Goal: Information Seeking & Learning: Learn about a topic

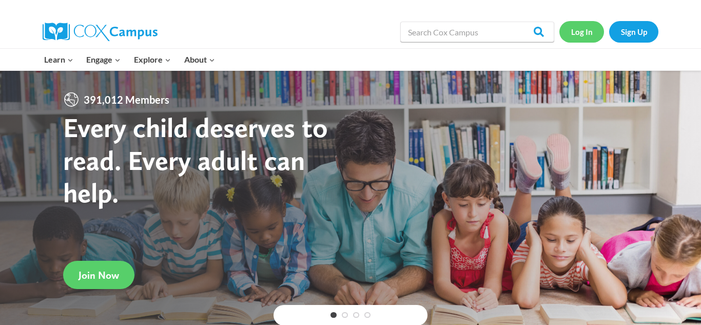
click at [587, 31] on link "Log In" at bounding box center [581, 31] width 45 height 21
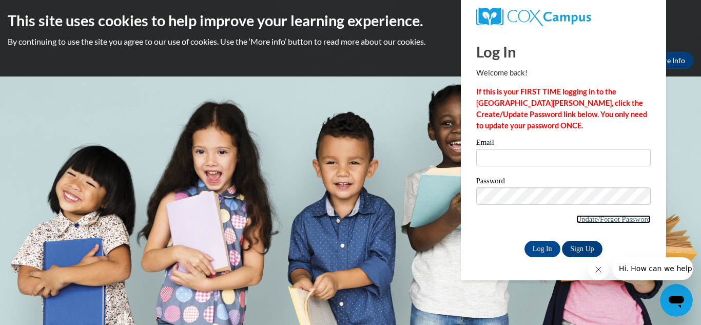
click at [611, 219] on link "Update/Forgot Password" at bounding box center [613, 219] width 74 height 8
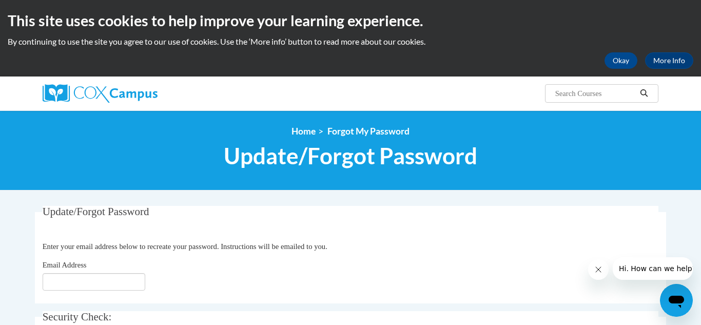
click at [88, 295] on fieldset "Update/Forgot Password Please enter your email address Enter your email address…" at bounding box center [350, 254] width 631 height 97
click at [83, 279] on input "Email Address" at bounding box center [94, 281] width 103 height 17
type input "[EMAIL_ADDRESS][DOMAIN_NAME]"
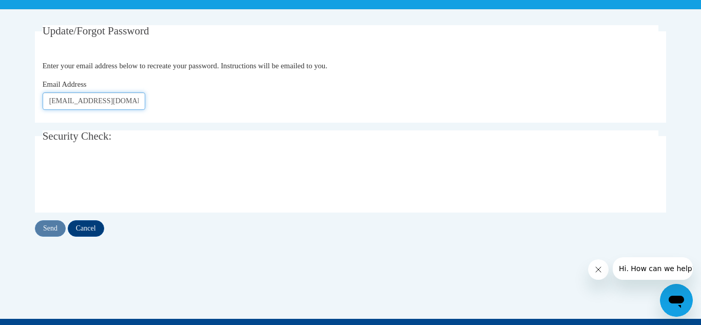
scroll to position [182, 0]
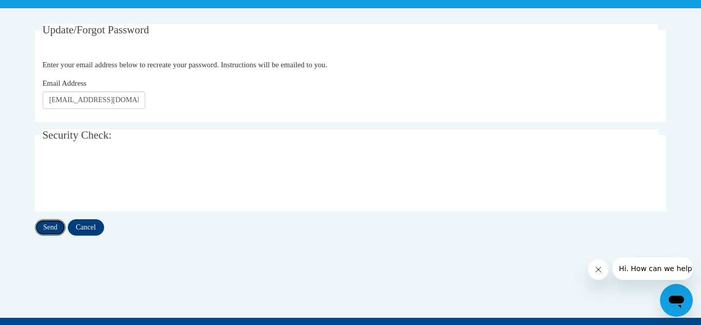
click at [59, 226] on input "Send" at bounding box center [50, 227] width 31 height 16
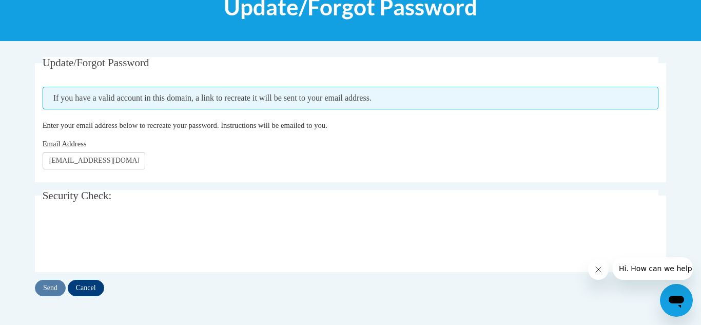
scroll to position [150, 0]
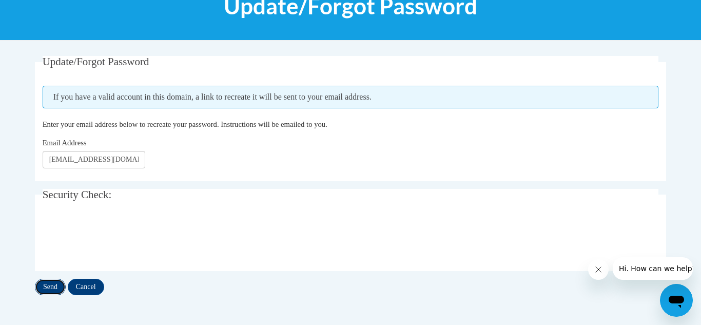
click at [54, 287] on input "Send" at bounding box center [50, 287] width 31 height 16
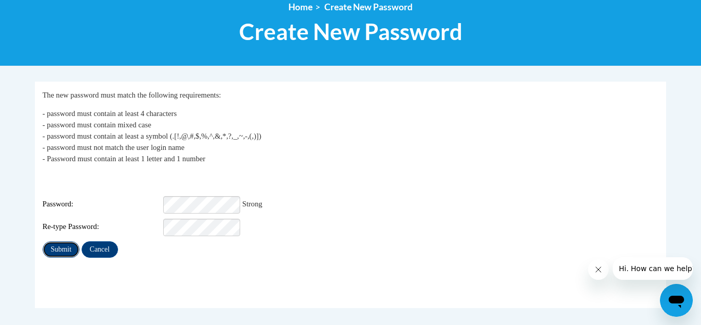
click at [58, 244] on input "Submit" at bounding box center [61, 249] width 37 height 16
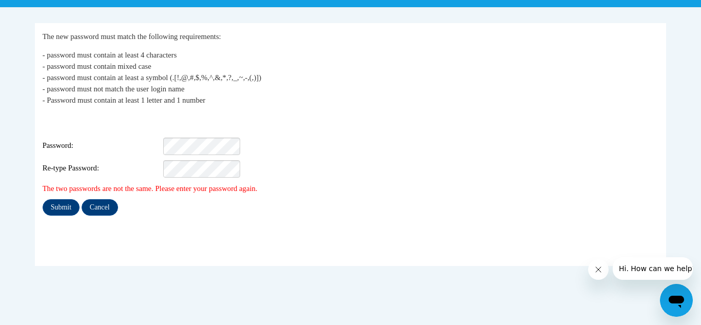
scroll to position [183, 0]
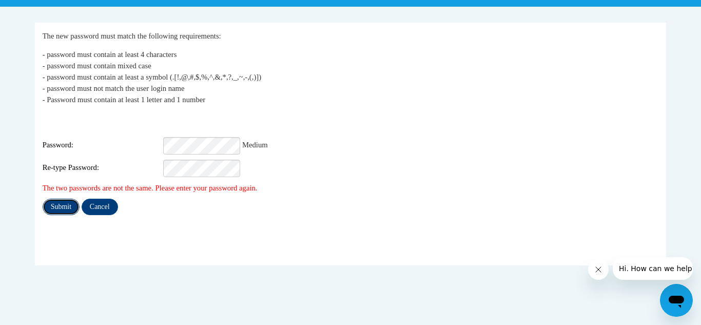
click at [63, 203] on input "Submit" at bounding box center [61, 207] width 37 height 16
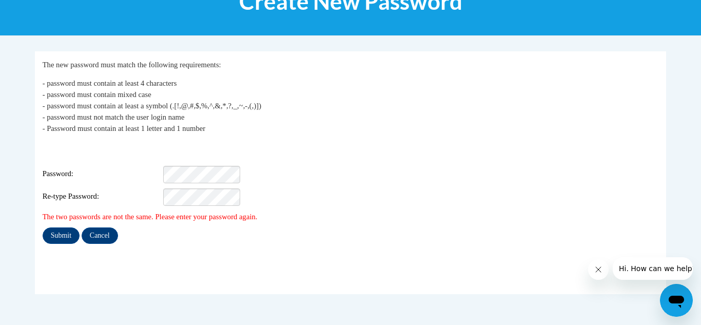
scroll to position [155, 0]
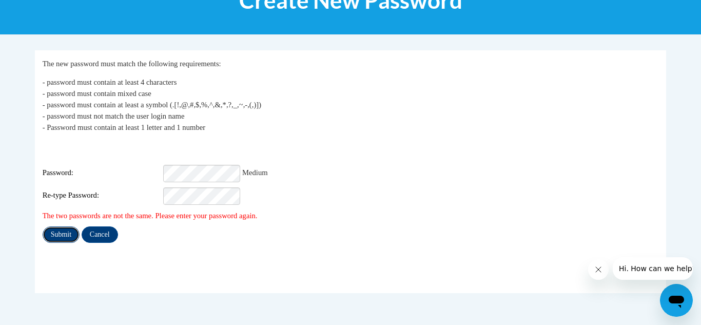
click at [62, 226] on input "Submit" at bounding box center [61, 234] width 37 height 16
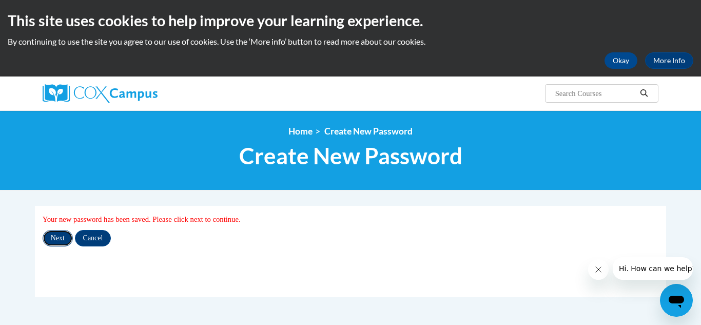
click at [59, 235] on input "Next" at bounding box center [58, 238] width 30 height 16
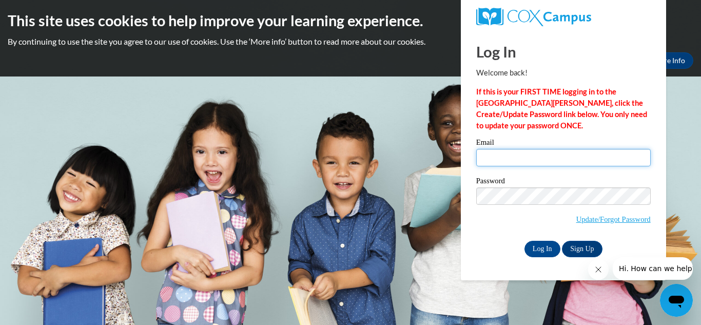
click at [549, 158] on input "Email" at bounding box center [563, 157] width 174 height 17
type input "candidossett1@gmail.com"
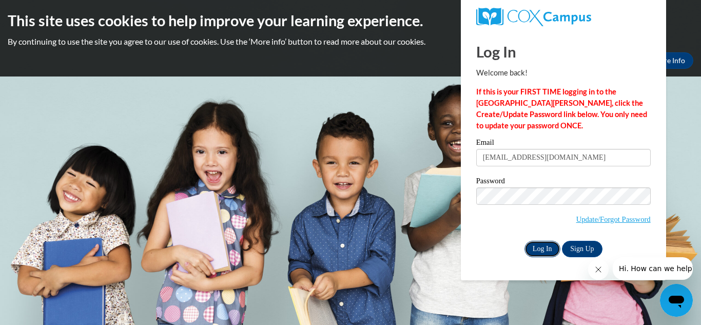
click at [537, 247] on input "Log In" at bounding box center [542, 249] width 36 height 16
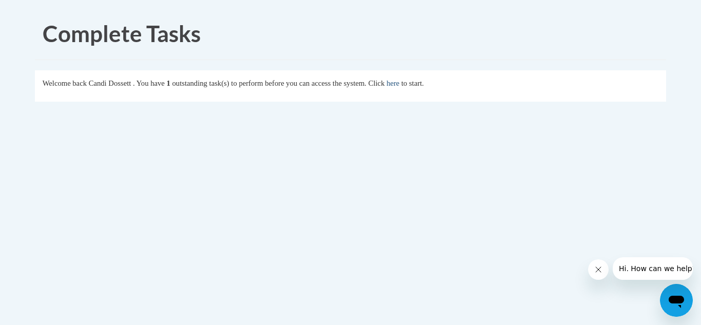
click at [399, 84] on link "here" at bounding box center [392, 83] width 13 height 8
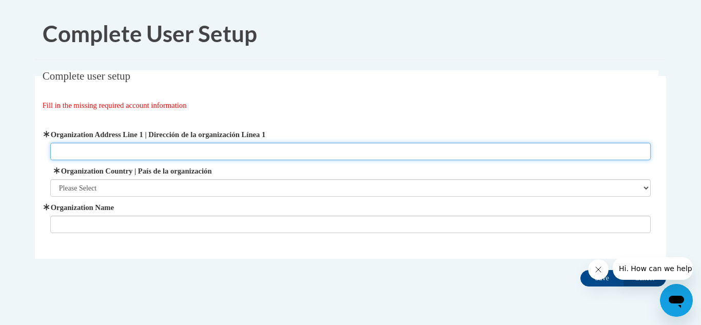
click at [118, 155] on input "Organization Address Line 1 | Dirección de la organización Línea 1" at bounding box center [350, 151] width 601 height 17
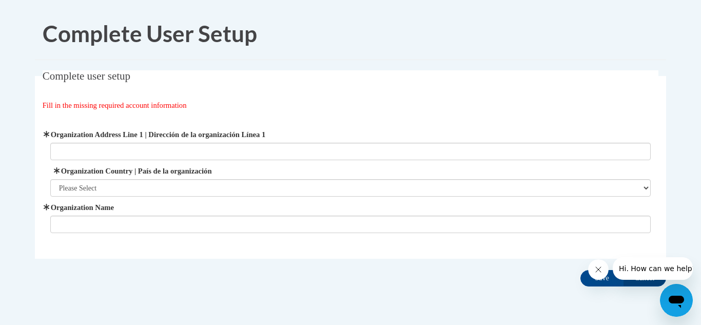
click at [101, 239] on div "Organization Address Line 1 | Dirección de la organización Línea 1 Organization…" at bounding box center [351, 181] width 616 height 130
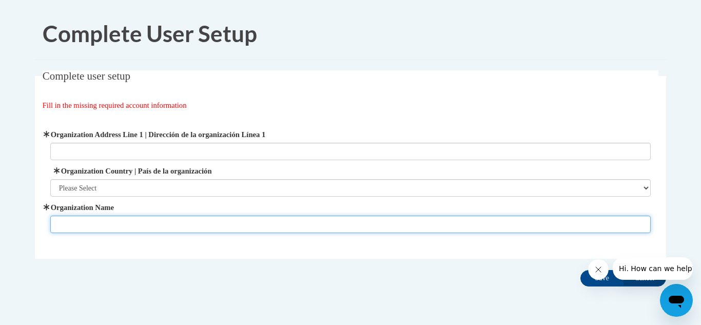
click at [96, 223] on input "Organization Name" at bounding box center [350, 224] width 601 height 17
type input "[GEOGRAPHIC_DATA]"
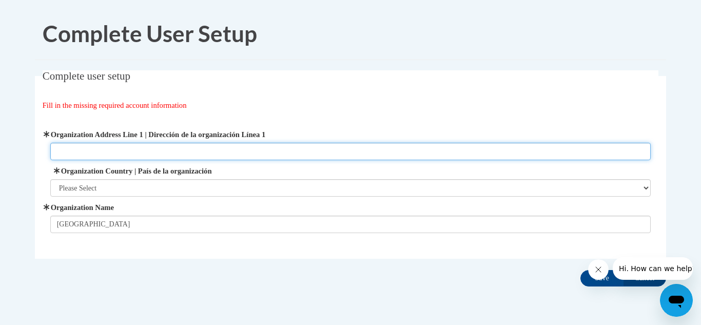
click at [115, 149] on input "Organization Address Line 1 | Dirección de la organización Línea 1" at bounding box center [350, 151] width 601 height 17
type input "509 W Pine Street"
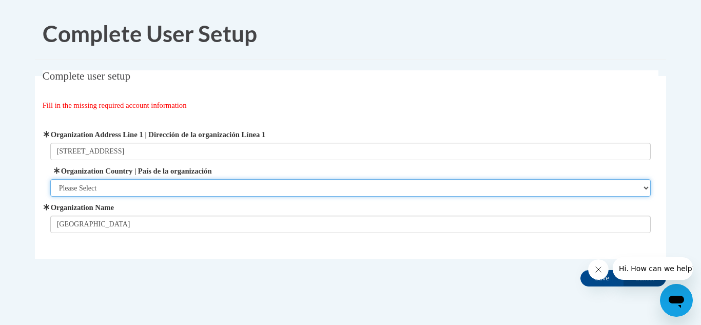
click at [94, 186] on select "Please Select United States | Estados Unidos Outside of the United States | Fue…" at bounding box center [350, 187] width 601 height 17
select select "ad49bcad-a171-4b2e-b99c-48b446064914"
click at [50, 179] on select "Please Select United States | Estados Unidos Outside of the United States | Fue…" at bounding box center [350, 187] width 601 height 17
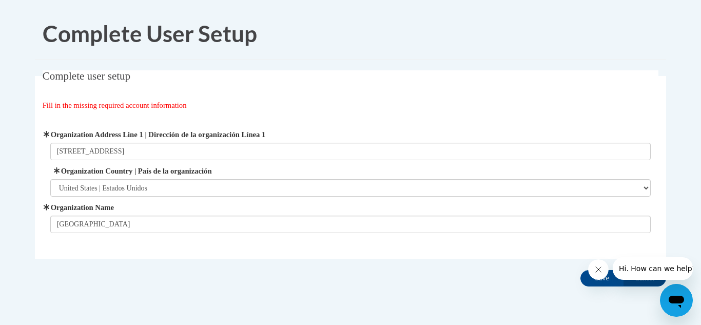
click at [591, 265] on button "Close message from company" at bounding box center [598, 269] width 21 height 21
click at [598, 276] on input "Save" at bounding box center [601, 278] width 43 height 16
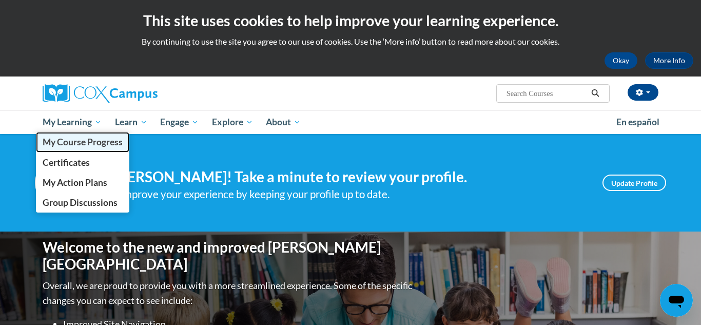
click at [67, 139] on span "My Course Progress" at bounding box center [83, 141] width 80 height 11
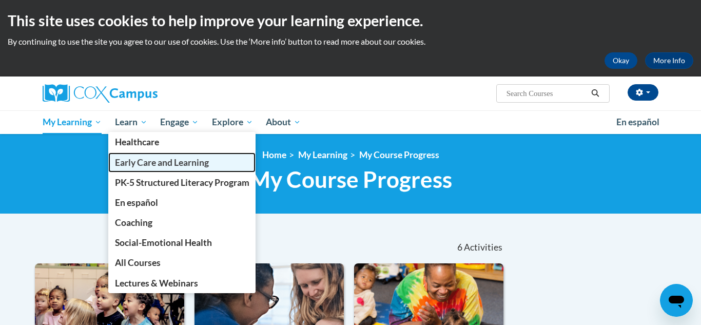
click at [149, 159] on span "Early Care and Learning" at bounding box center [162, 162] width 94 height 11
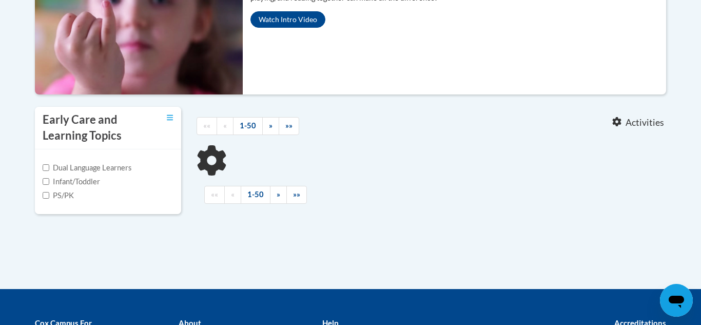
scroll to position [260, 0]
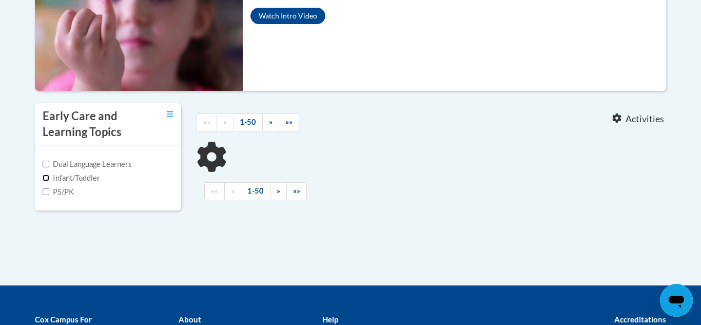
click at [48, 179] on input "Infant/Toddler" at bounding box center [46, 177] width 7 height 7
checkbox input "true"
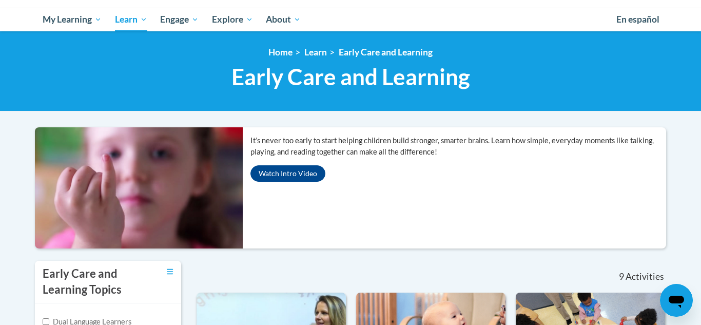
scroll to position [85, 0]
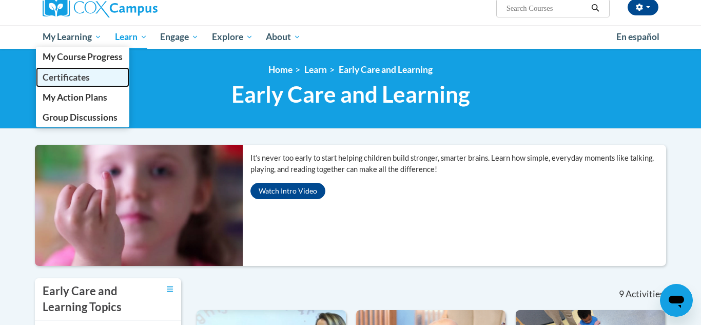
click at [76, 74] on span "Certificates" at bounding box center [66, 77] width 47 height 11
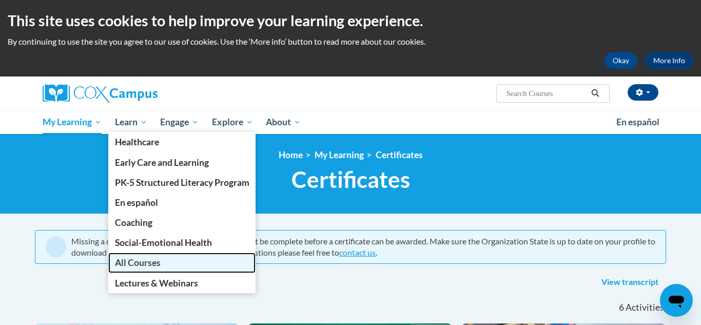
click at [147, 261] on span "All Courses" at bounding box center [138, 262] width 46 height 11
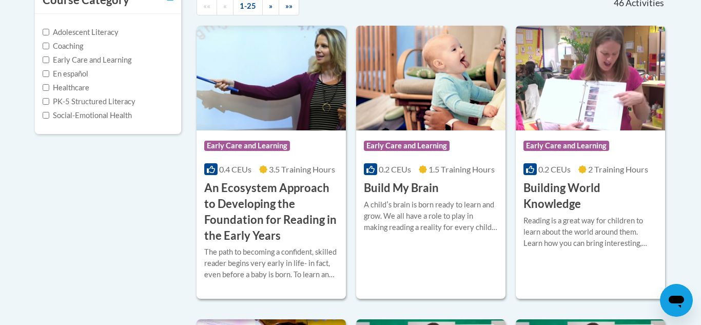
scroll to position [245, 0]
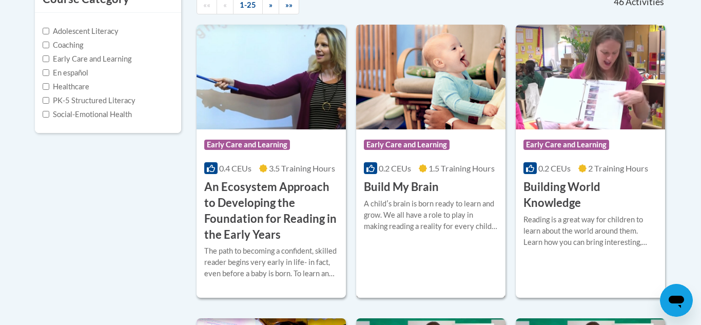
click at [383, 192] on h3 "Build My Brain" at bounding box center [401, 187] width 75 height 16
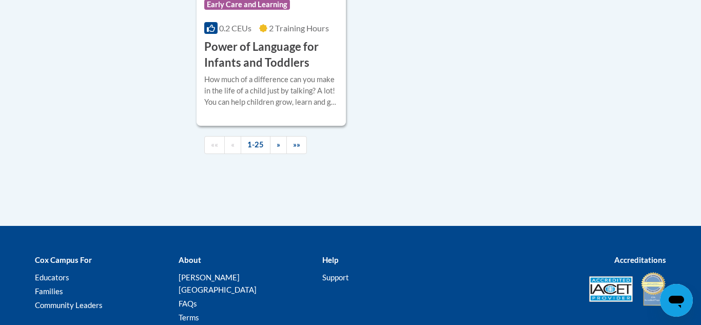
scroll to position [2576, 0]
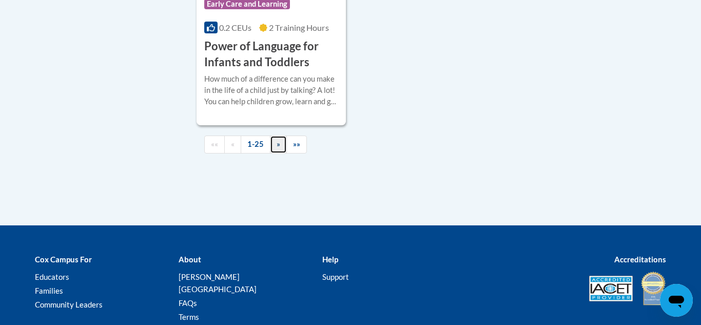
click at [285, 153] on link "»" at bounding box center [278, 144] width 17 height 18
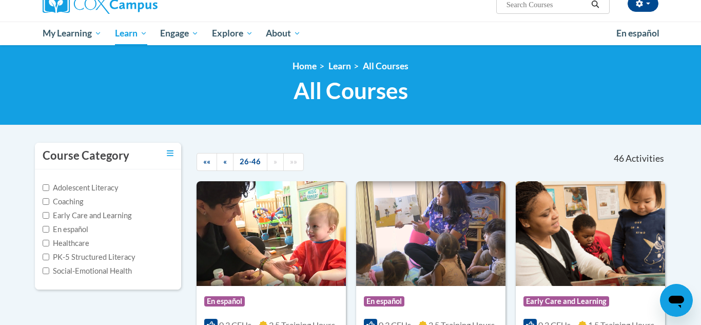
scroll to position [88, 0]
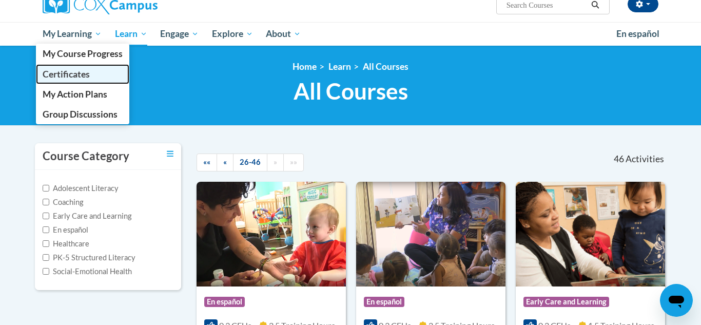
click at [72, 81] on link "Certificates" at bounding box center [82, 74] width 93 height 20
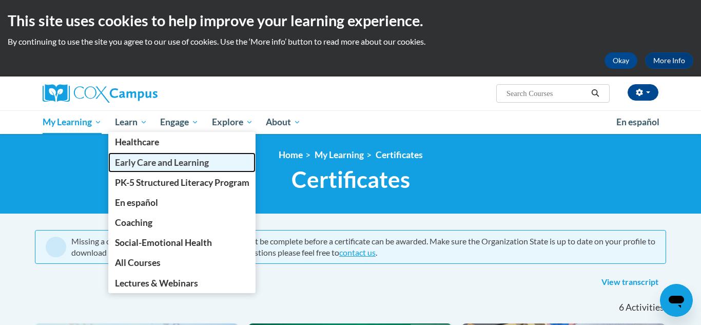
click at [146, 162] on span "Early Care and Learning" at bounding box center [162, 162] width 94 height 11
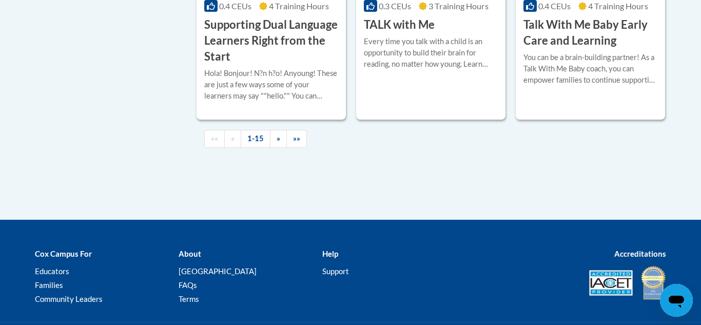
scroll to position [1652, 0]
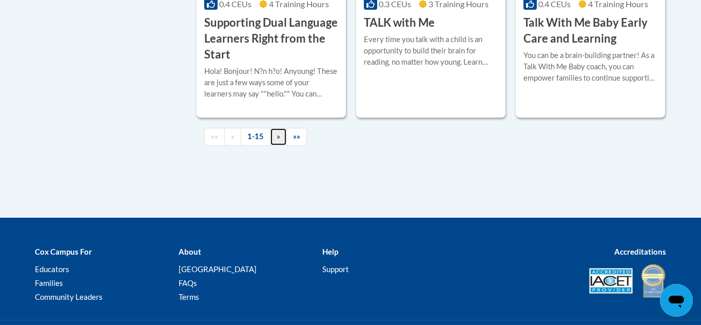
click at [281, 146] on link "»" at bounding box center [278, 137] width 17 height 18
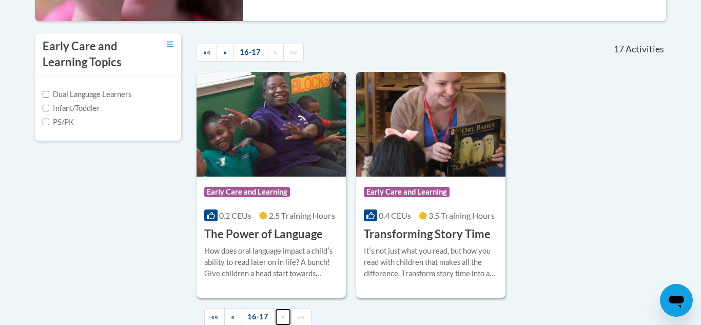
scroll to position [331, 0]
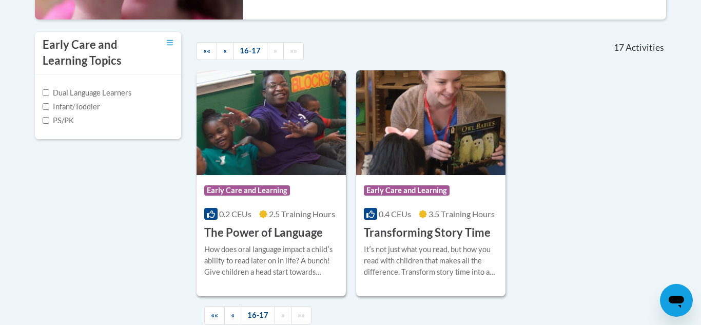
click at [269, 232] on h3 "The Power of Language" at bounding box center [263, 233] width 119 height 16
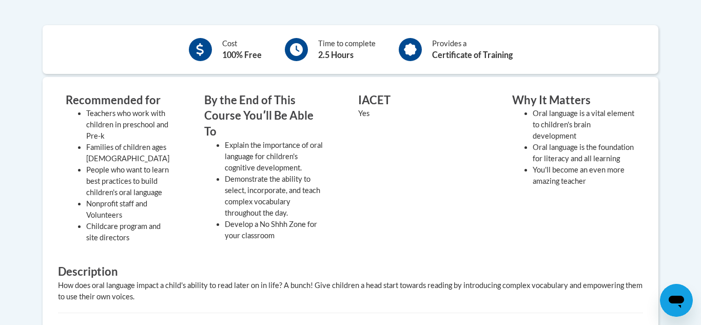
scroll to position [359, 0]
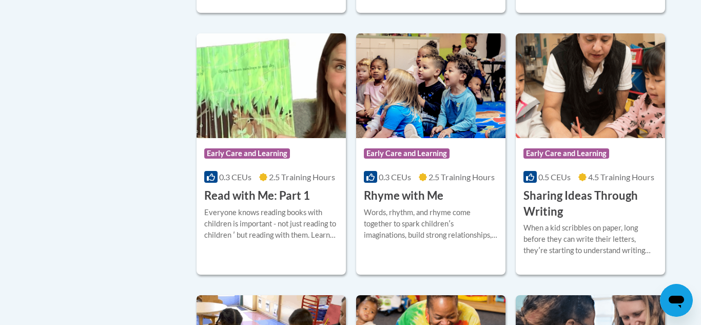
scroll to position [1218, 0]
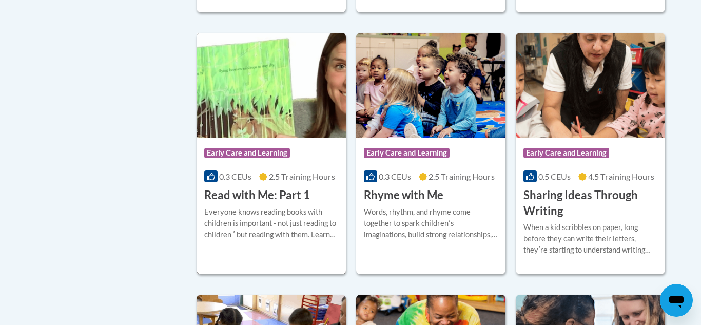
click at [287, 203] on h3 "Read with Me: Part 1" at bounding box center [257, 195] width 106 height 16
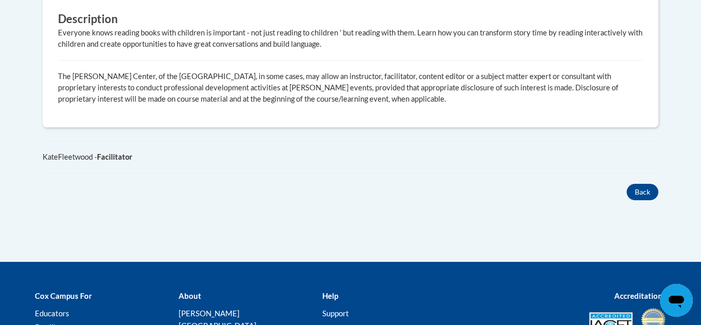
scroll to position [202, 0]
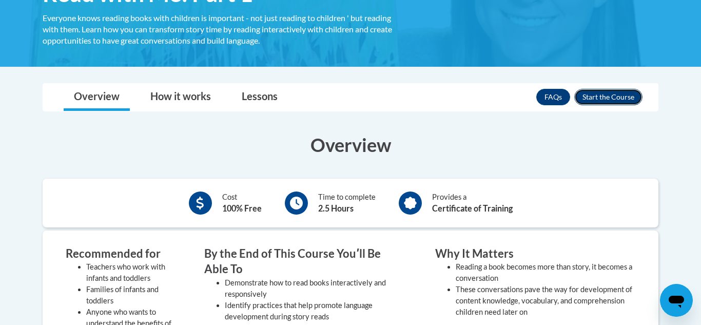
click at [606, 101] on button "Enroll" at bounding box center [608, 97] width 68 height 16
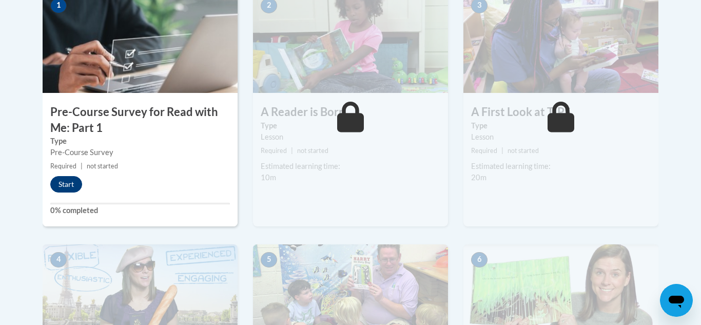
scroll to position [370, 0]
click at [68, 185] on button "Start" at bounding box center [66, 183] width 32 height 16
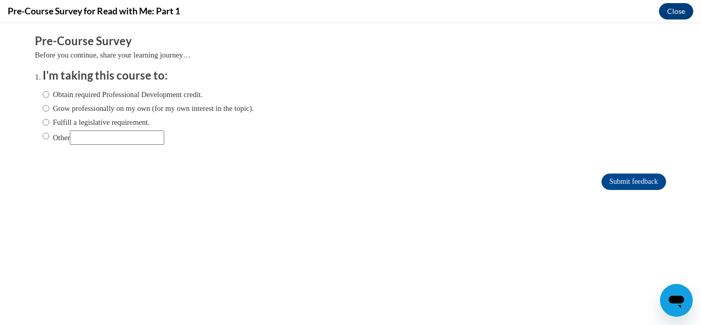
scroll to position [0, 0]
click at [47, 97] on input "Obtain required Professional Development credit." at bounding box center [46, 94] width 7 height 11
radio input "true"
click at [47, 108] on input "Grow professionally on my own (for my own interest in the topic)." at bounding box center [46, 108] width 7 height 11
radio input "true"
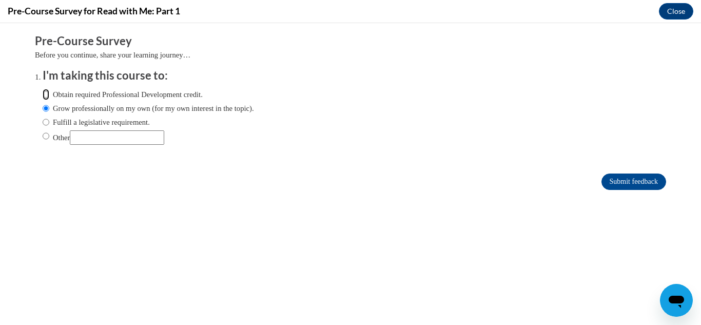
click at [46, 97] on input "Obtain required Professional Development credit." at bounding box center [46, 94] width 7 height 11
radio input "true"
click at [622, 185] on input "Submit feedback" at bounding box center [633, 181] width 65 height 16
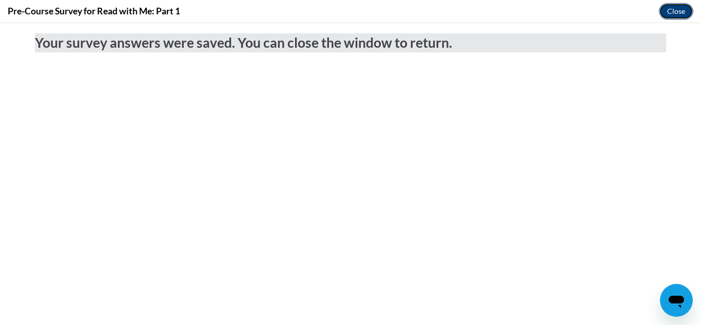
click at [678, 12] on button "Close" at bounding box center [676, 11] width 34 height 16
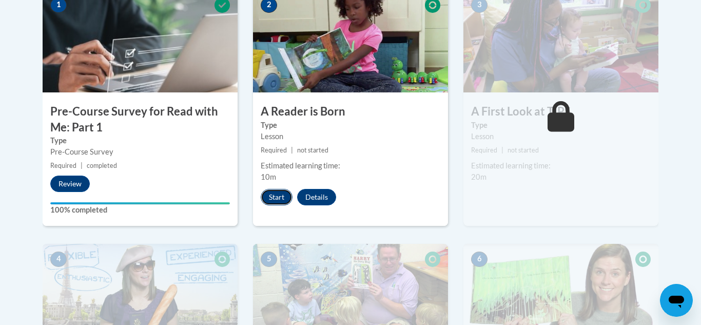
click at [273, 201] on button "Start" at bounding box center [277, 197] width 32 height 16
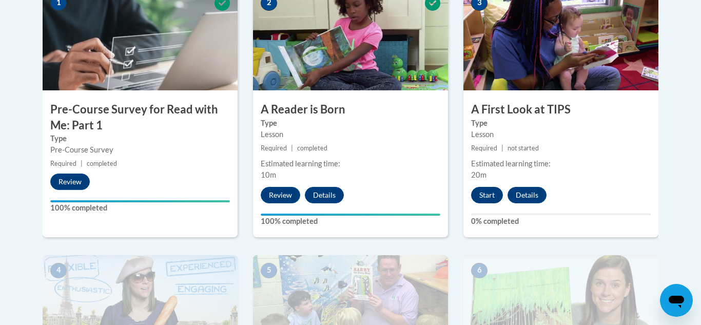
scroll to position [376, 0]
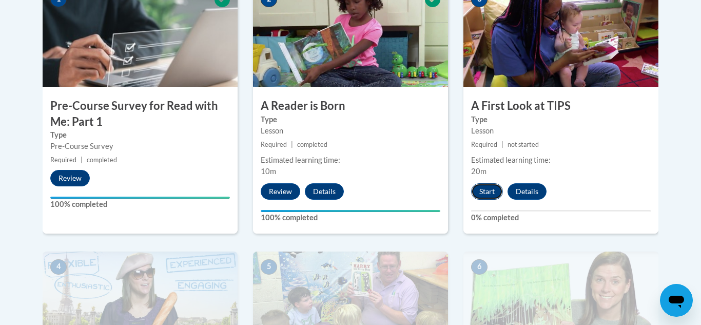
click at [483, 188] on button "Start" at bounding box center [487, 191] width 32 height 16
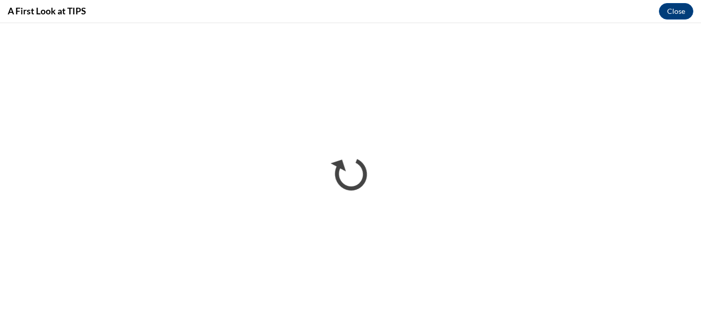
scroll to position [0, 0]
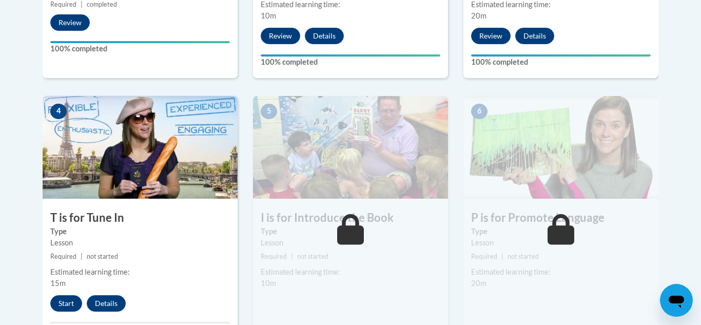
scroll to position [537, 0]
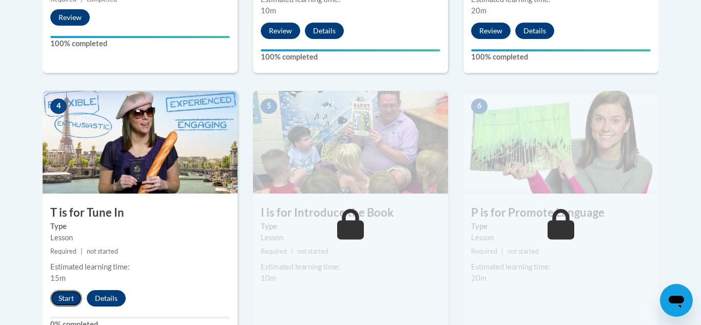
click at [65, 298] on button "Start" at bounding box center [66, 298] width 32 height 16
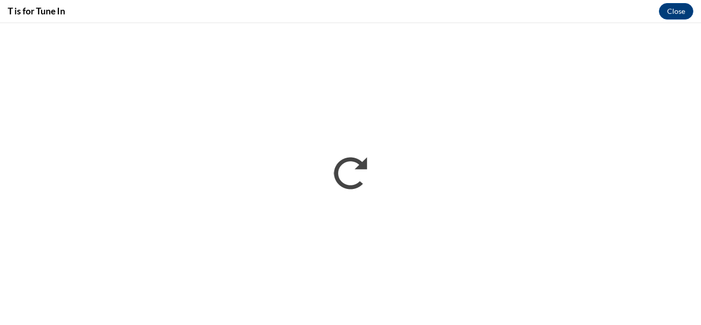
scroll to position [0, 0]
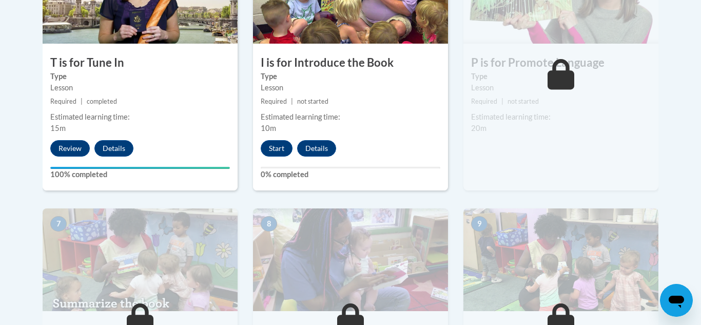
scroll to position [619, 0]
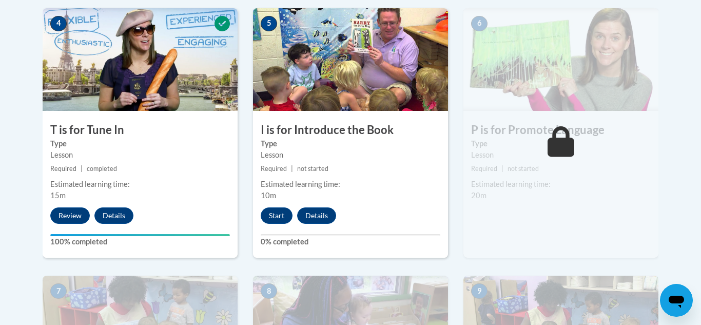
click at [279, 203] on div "5 I is for Introduce the Book Type Lesson Required | not started Estimated lear…" at bounding box center [350, 132] width 195 height 249
click at [277, 214] on button "Start" at bounding box center [277, 215] width 32 height 16
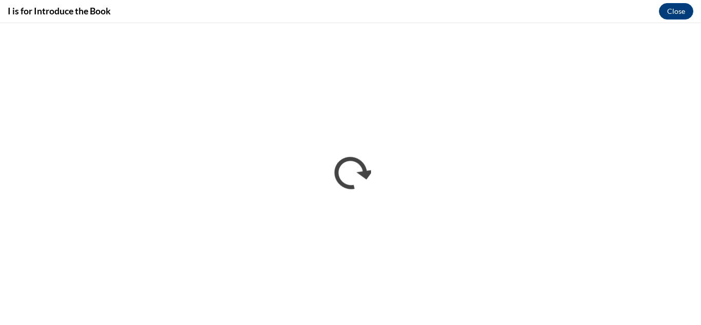
scroll to position [0, 0]
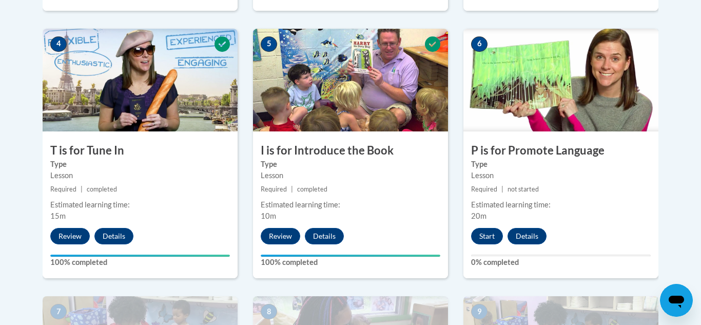
scroll to position [597, 0]
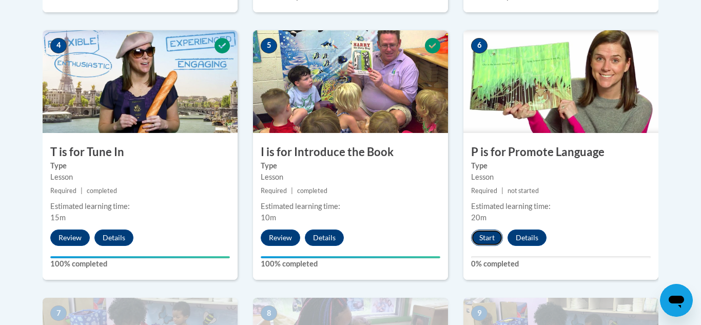
click at [486, 230] on button "Start" at bounding box center [487, 237] width 32 height 16
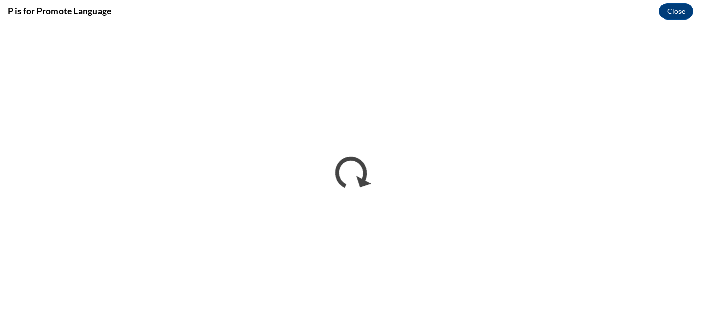
scroll to position [0, 0]
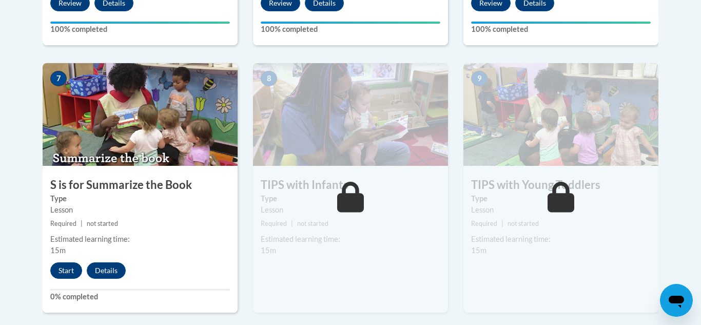
scroll to position [833, 0]
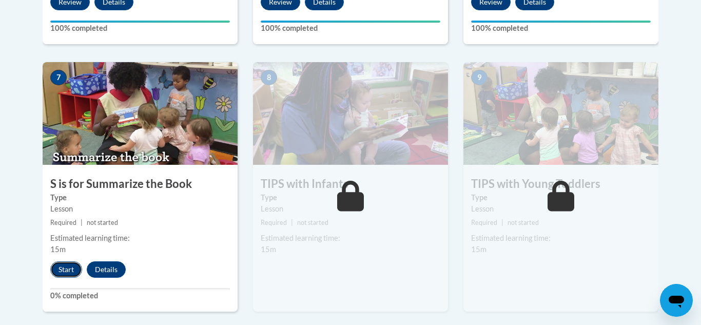
click at [68, 275] on button "Start" at bounding box center [66, 269] width 32 height 16
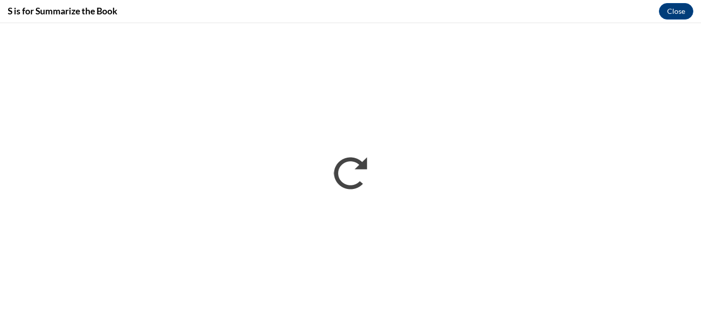
scroll to position [0, 0]
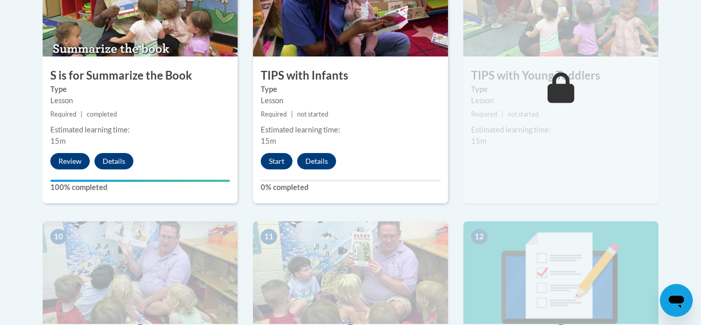
scroll to position [944, 0]
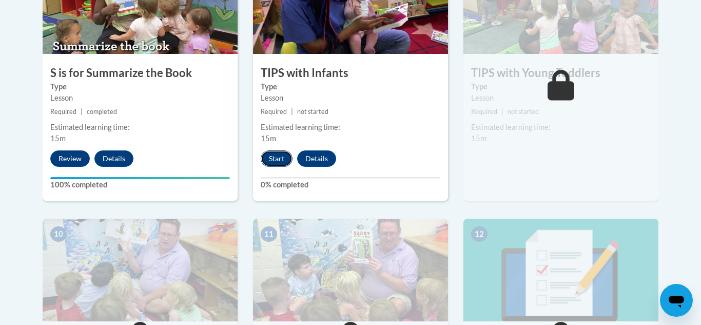
click at [273, 158] on button "Start" at bounding box center [277, 158] width 32 height 16
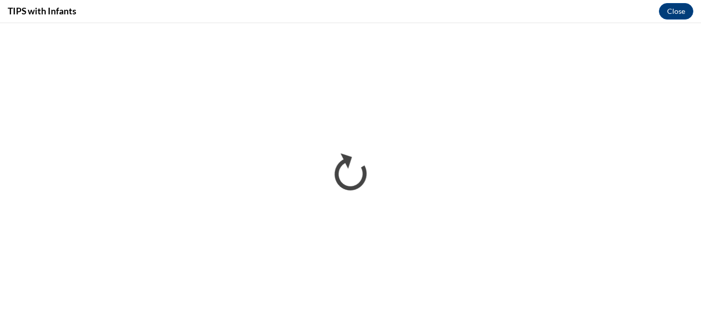
scroll to position [0, 0]
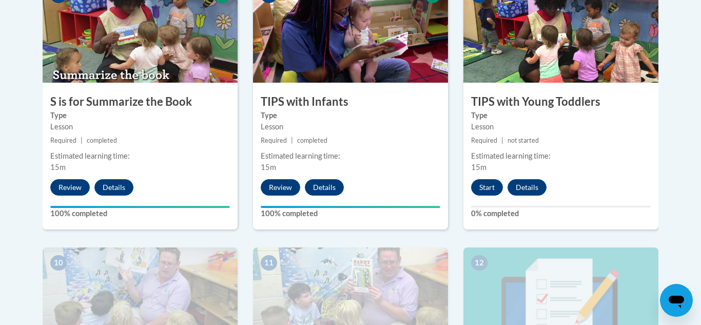
scroll to position [924, 0]
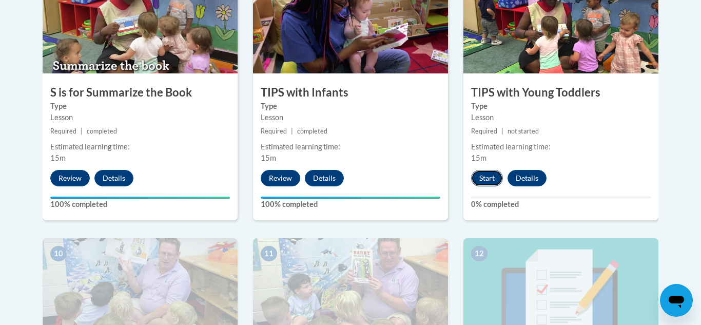
click at [483, 174] on button "Start" at bounding box center [487, 178] width 32 height 16
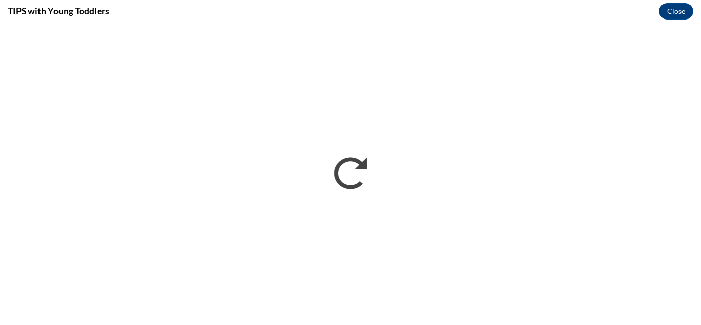
scroll to position [0, 0]
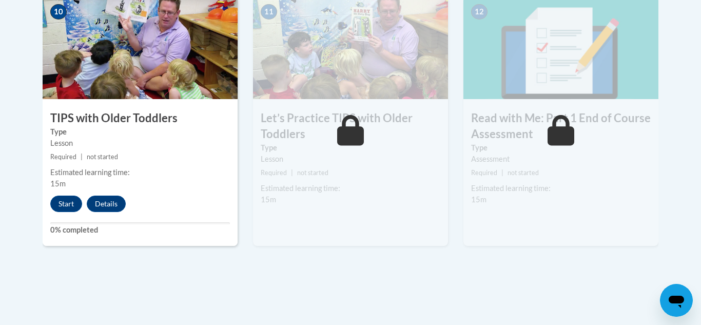
scroll to position [1171, 0]
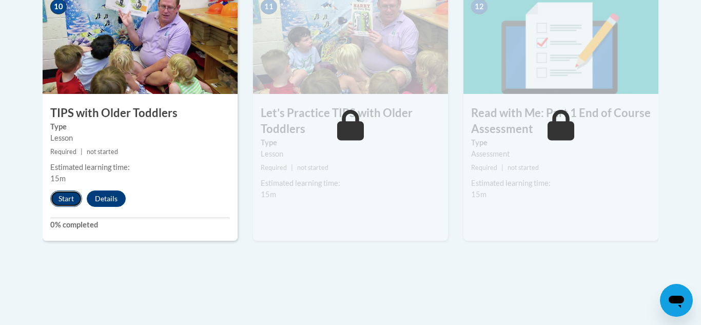
click at [66, 194] on button "Start" at bounding box center [66, 198] width 32 height 16
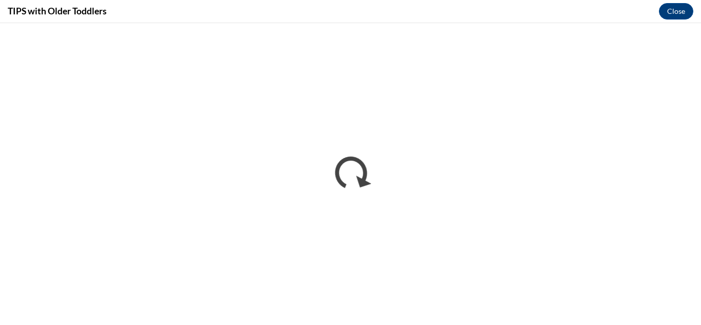
scroll to position [0, 0]
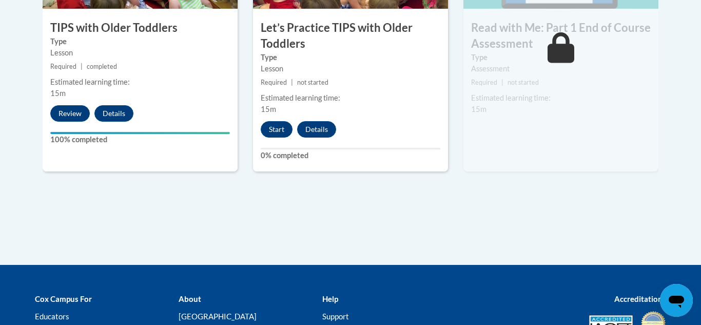
scroll to position [1259, 0]
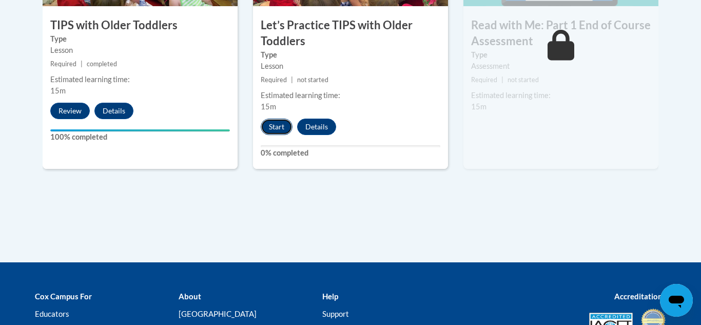
click at [283, 127] on button "Start" at bounding box center [277, 127] width 32 height 16
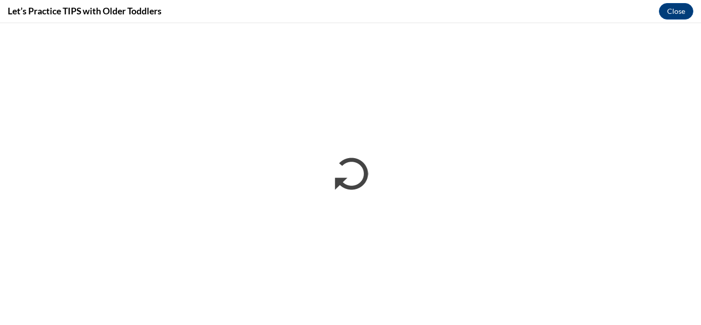
scroll to position [0, 0]
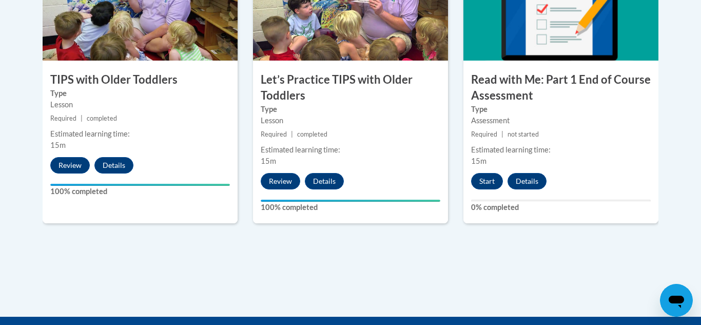
scroll to position [1206, 0]
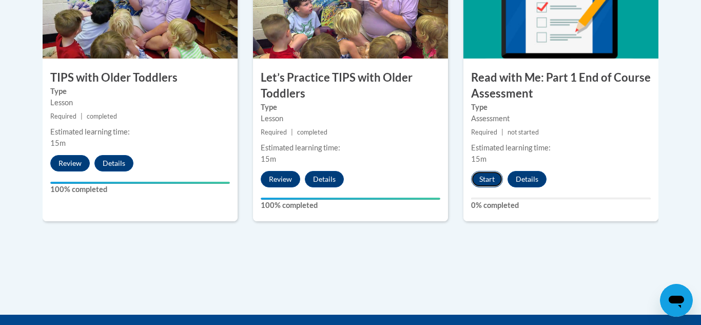
click at [492, 184] on button "Start" at bounding box center [487, 179] width 32 height 16
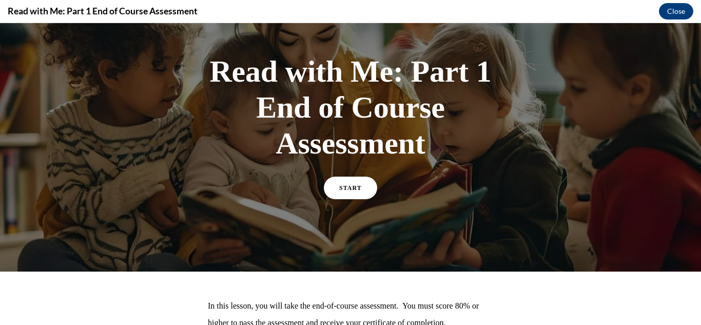
scroll to position [52, 0]
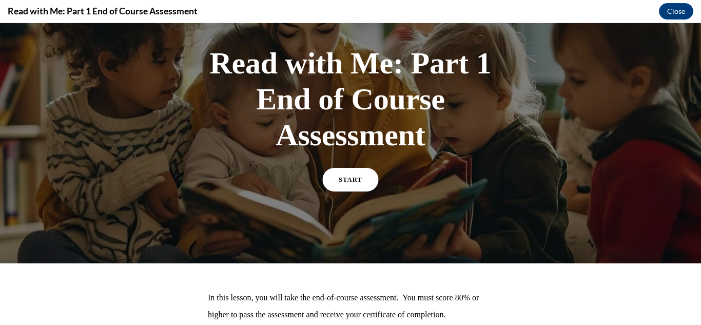
click at [343, 185] on link "START" at bounding box center [351, 180] width 56 height 24
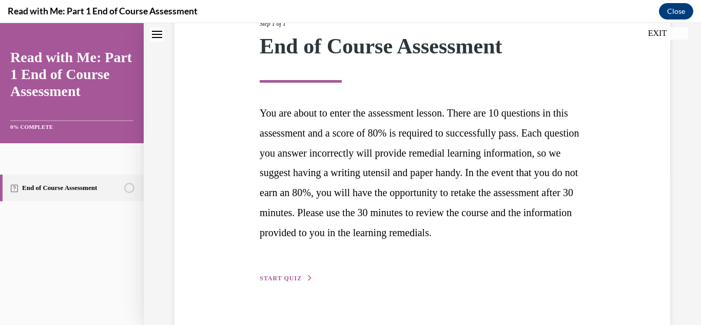
scroll to position [188, 0]
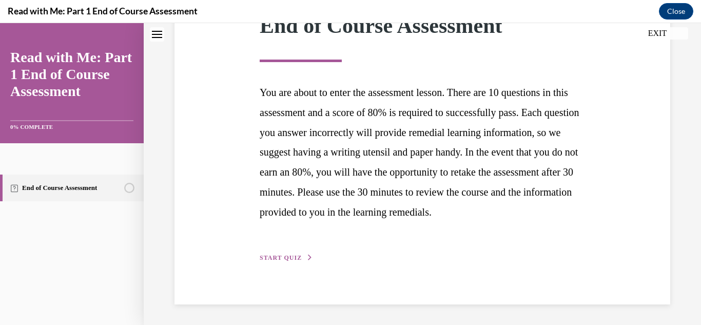
click at [287, 260] on span "START QUIZ" at bounding box center [281, 257] width 42 height 7
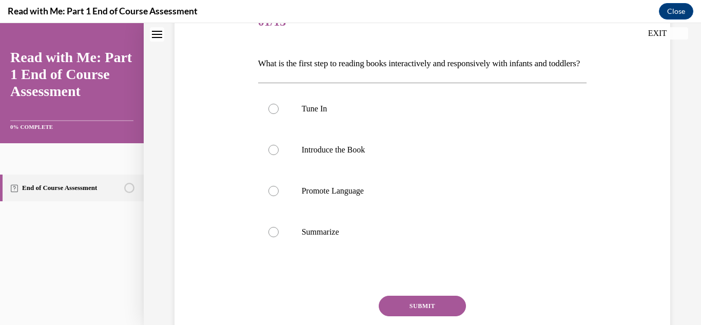
scroll to position [143, 0]
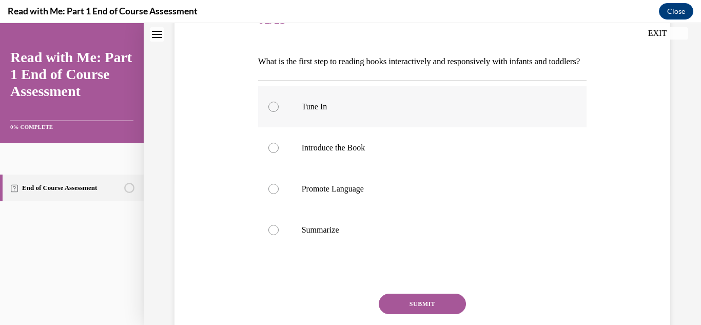
click at [279, 127] on label "Tune In" at bounding box center [422, 106] width 329 height 41
click at [279, 112] on input "Tune In" at bounding box center [273, 107] width 10 height 10
radio input "true"
click at [412, 314] on button "SUBMIT" at bounding box center [422, 304] width 87 height 21
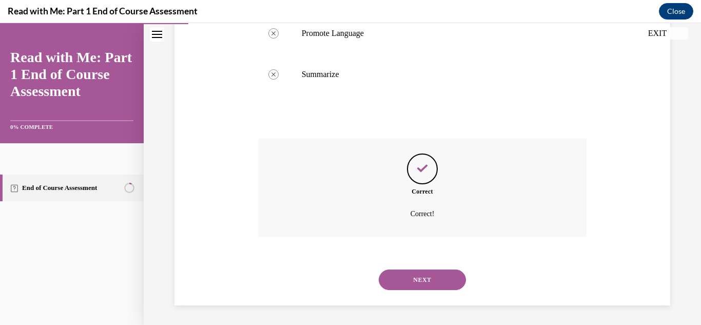
scroll to position [317, 0]
click at [428, 273] on button "NEXT" at bounding box center [422, 278] width 87 height 21
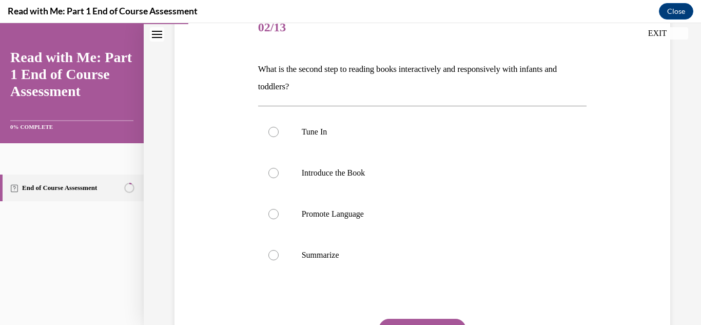
scroll to position [142, 0]
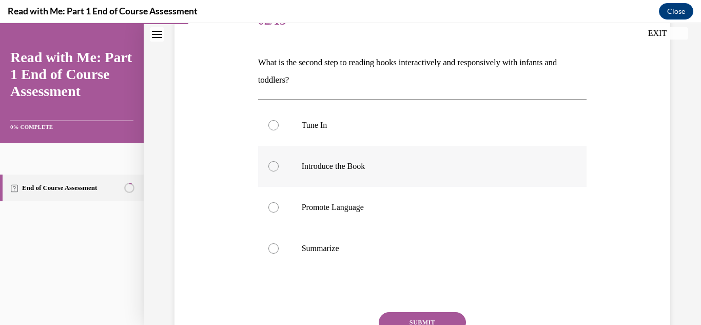
click at [279, 166] on label "Introduce the Book" at bounding box center [422, 166] width 329 height 41
click at [279, 166] on input "Introduce the Book" at bounding box center [273, 166] width 10 height 10
radio input "true"
click at [406, 318] on button "SUBMIT" at bounding box center [422, 322] width 87 height 21
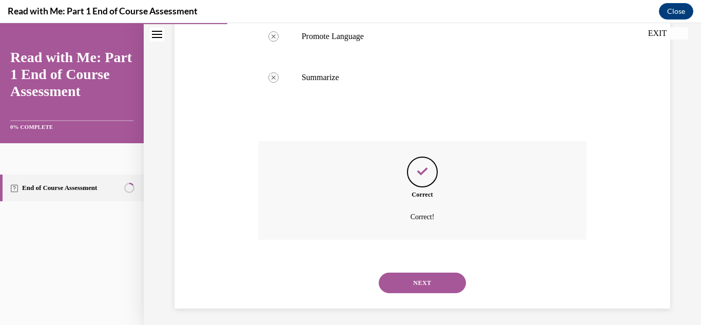
scroll to position [317, 0]
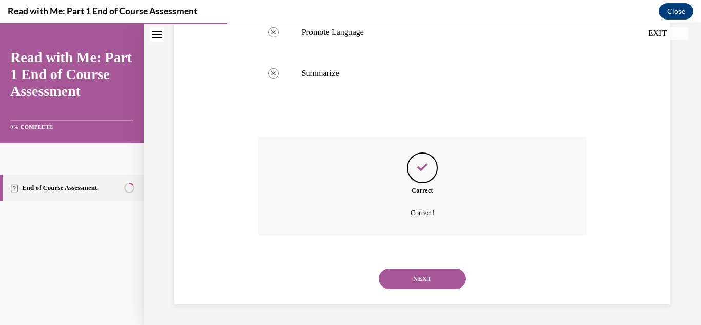
click at [426, 274] on button "NEXT" at bounding box center [422, 278] width 87 height 21
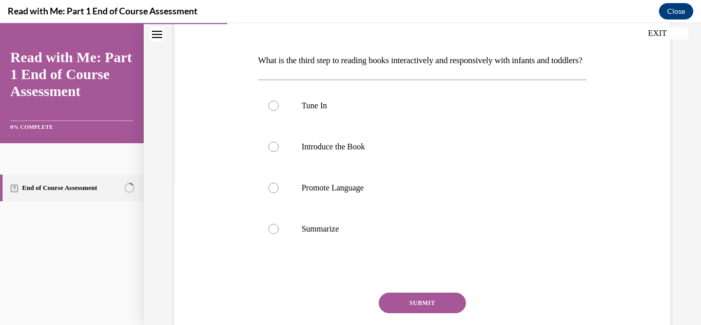
scroll to position [147, 0]
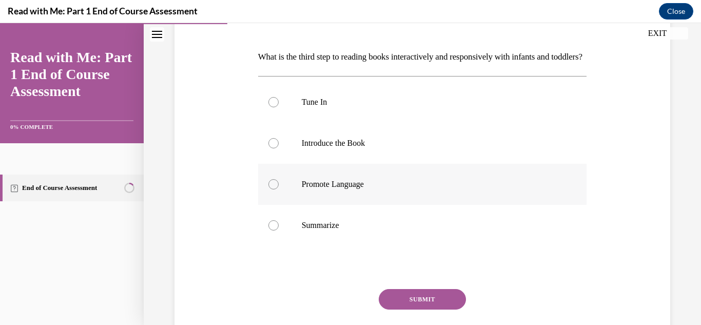
click at [271, 189] on div at bounding box center [273, 184] width 10 height 10
click at [271, 189] on input "Promote Language" at bounding box center [273, 184] width 10 height 10
radio input "true"
click at [427, 309] on button "SUBMIT" at bounding box center [422, 299] width 87 height 21
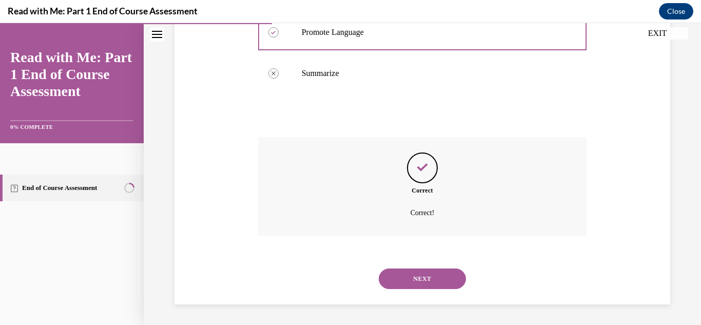
scroll to position [317, 0]
click at [414, 288] on button "NEXT" at bounding box center [422, 278] width 87 height 21
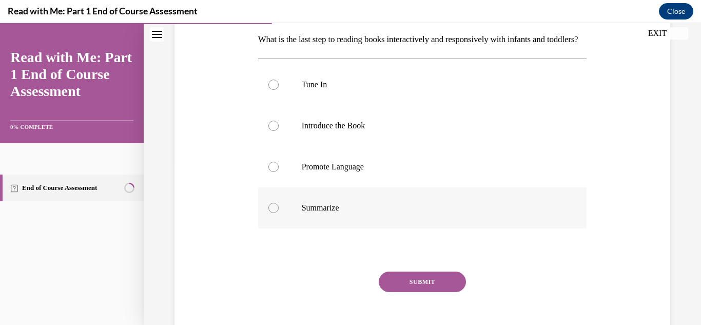
scroll to position [169, 0]
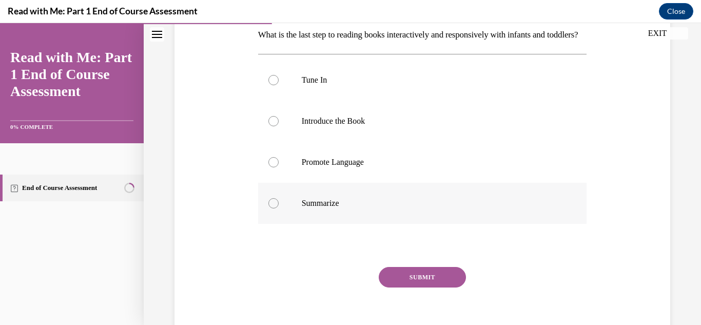
click at [274, 208] on div at bounding box center [273, 203] width 10 height 10
click at [274, 208] on input "Summarize" at bounding box center [273, 203] width 10 height 10
radio input "true"
click at [394, 287] on button "SUBMIT" at bounding box center [422, 277] width 87 height 21
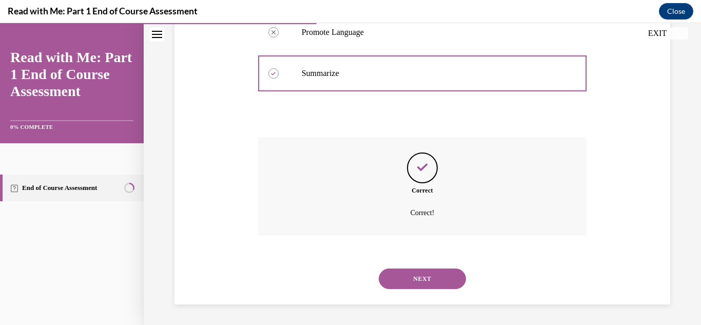
scroll to position [317, 0]
click at [423, 273] on button "NEXT" at bounding box center [422, 278] width 87 height 21
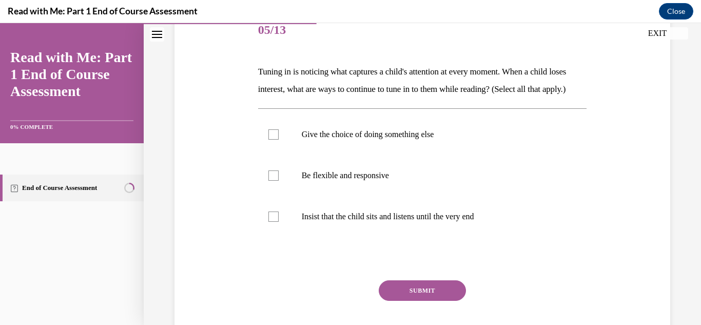
scroll to position [133, 0]
click at [273, 180] on div at bounding box center [273, 175] width 10 height 10
click at [273, 180] on input "Be flexible and responsive" at bounding box center [273, 175] width 10 height 10
checkbox input "true"
click at [404, 300] on button "SUBMIT" at bounding box center [422, 290] width 87 height 21
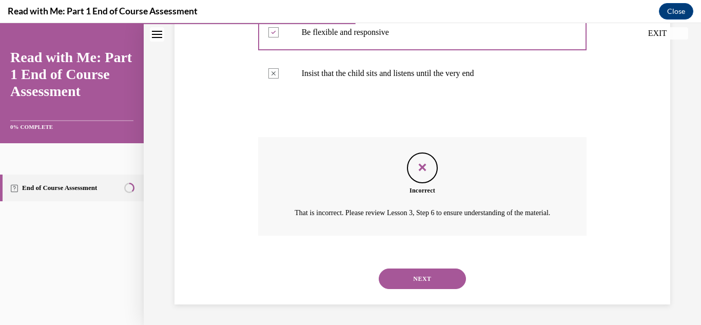
scroll to position [305, 0]
click at [427, 276] on button "NEXT" at bounding box center [422, 278] width 87 height 21
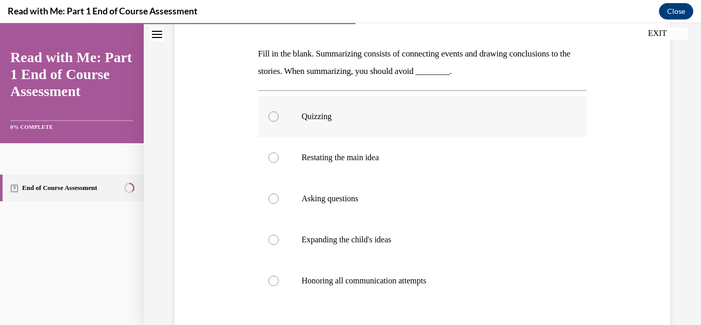
scroll to position [151, 0]
click at [273, 115] on div at bounding box center [273, 116] width 10 height 10
click at [273, 115] on input "Quizzing" at bounding box center [273, 116] width 10 height 10
radio input "true"
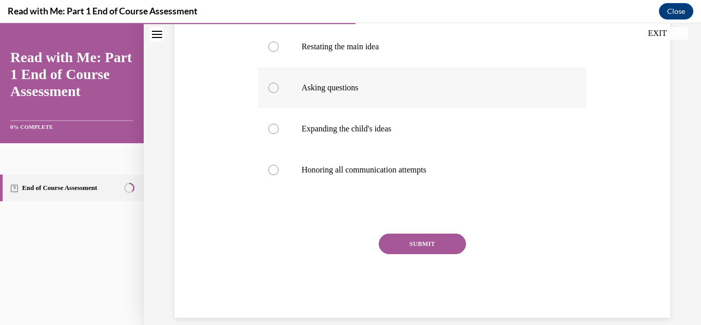
scroll to position [275, 0]
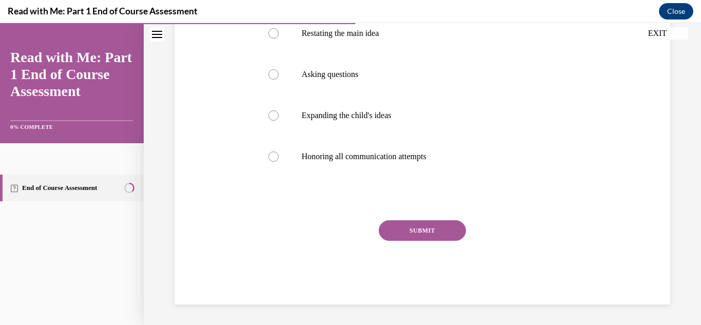
click at [428, 228] on button "SUBMIT" at bounding box center [422, 230] width 87 height 21
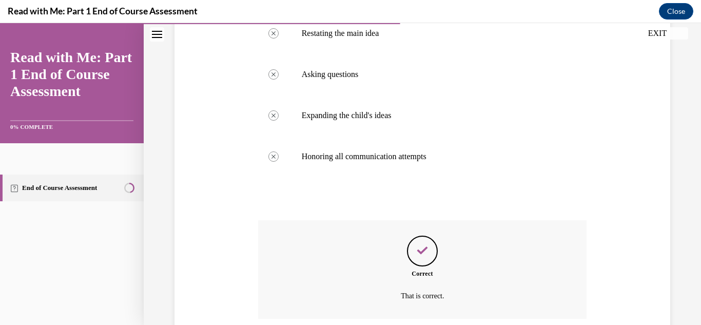
scroll to position [358, 0]
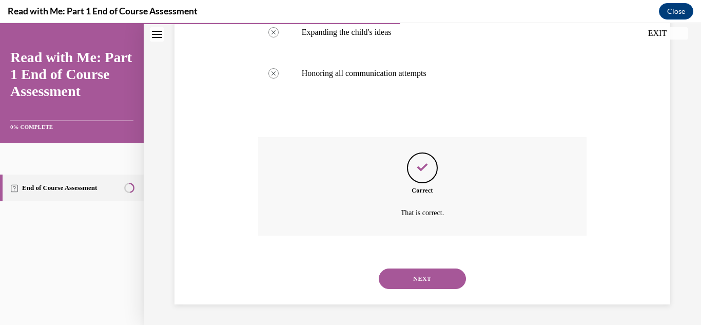
click at [423, 276] on button "NEXT" at bounding box center [422, 278] width 87 height 21
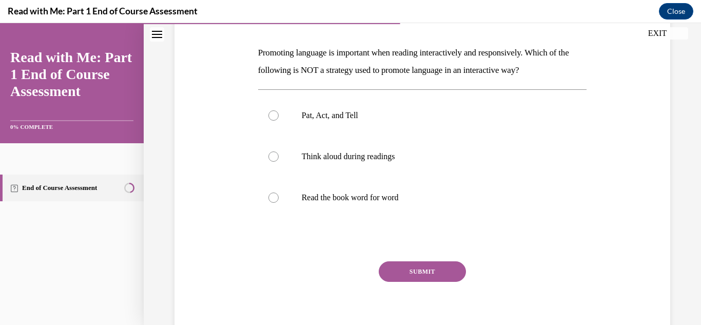
scroll to position [152, 0]
click at [275, 196] on div at bounding box center [273, 196] width 10 height 10
click at [275, 196] on input "Read the book word for word" at bounding box center [273, 196] width 10 height 10
radio input "true"
click at [421, 272] on button "SUBMIT" at bounding box center [422, 270] width 87 height 21
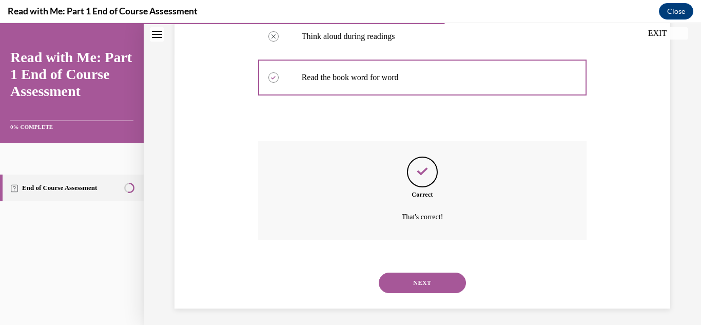
scroll to position [276, 0]
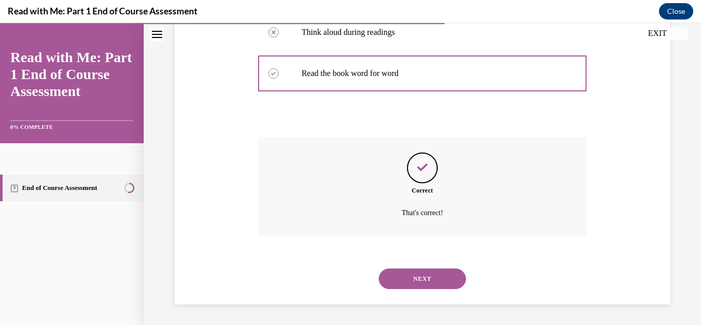
click at [421, 275] on button "NEXT" at bounding box center [422, 278] width 87 height 21
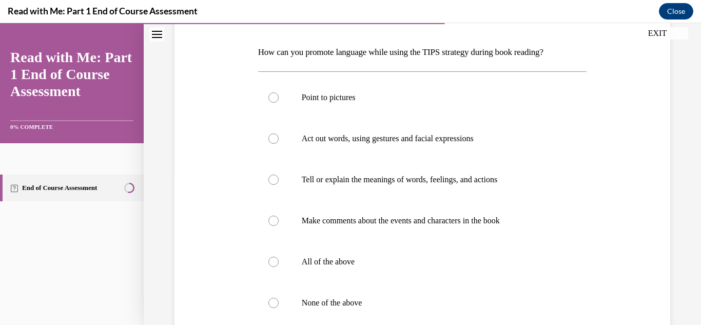
scroll to position [153, 0]
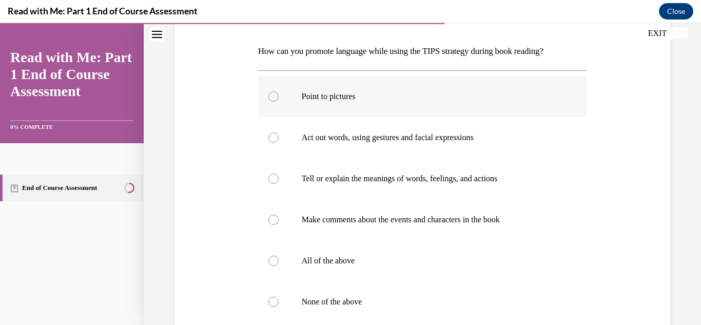
click at [274, 96] on div at bounding box center [273, 96] width 10 height 10
click at [274, 96] on input "Point to pictures" at bounding box center [273, 96] width 10 height 10
radio input "true"
click at [272, 139] on div at bounding box center [273, 137] width 10 height 10
click at [272, 139] on input "Act out words, using gestures and facial expressions" at bounding box center [273, 137] width 10 height 10
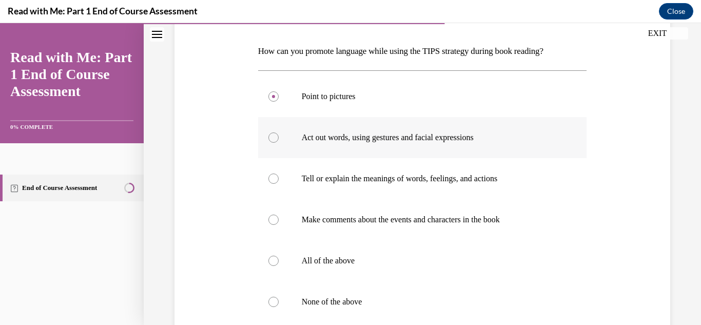
radio input "true"
click at [277, 179] on div at bounding box center [273, 178] width 10 height 10
click at [277, 179] on input "Tell or explain the meanings of words, feelings, and actions" at bounding box center [273, 178] width 10 height 10
radio input "true"
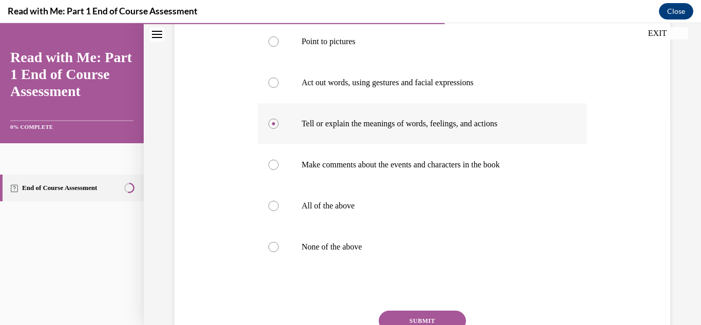
scroll to position [208, 0]
click at [273, 209] on div at bounding box center [273, 205] width 10 height 10
click at [273, 209] on input "All of the above" at bounding box center [273, 205] width 10 height 10
radio input "true"
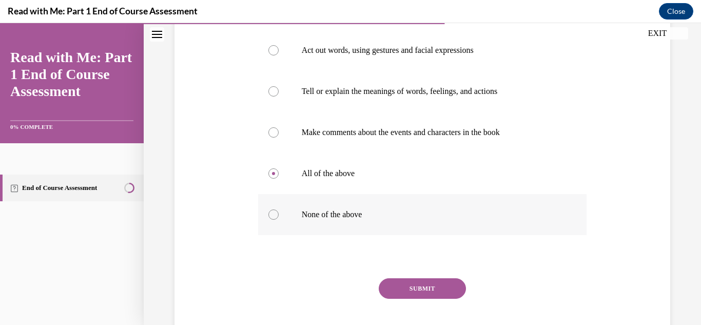
scroll to position [245, 0]
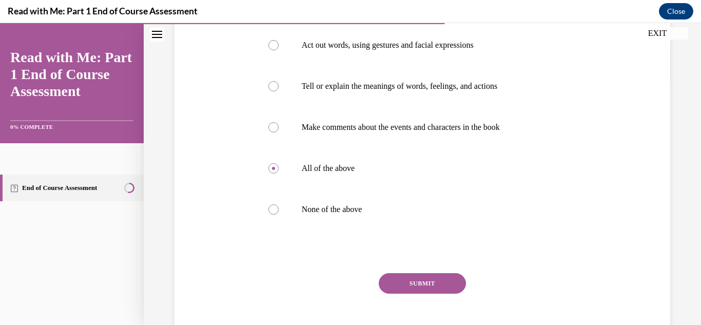
click at [421, 283] on button "SUBMIT" at bounding box center [422, 283] width 87 height 21
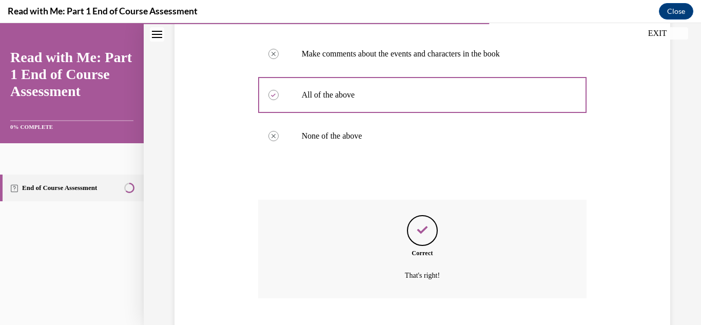
scroll to position [381, 0]
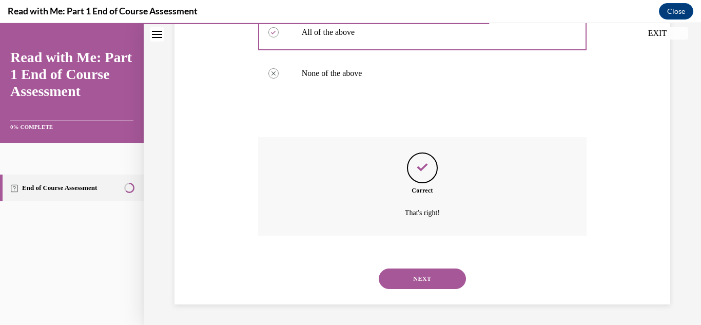
click at [421, 283] on button "NEXT" at bounding box center [422, 278] width 87 height 21
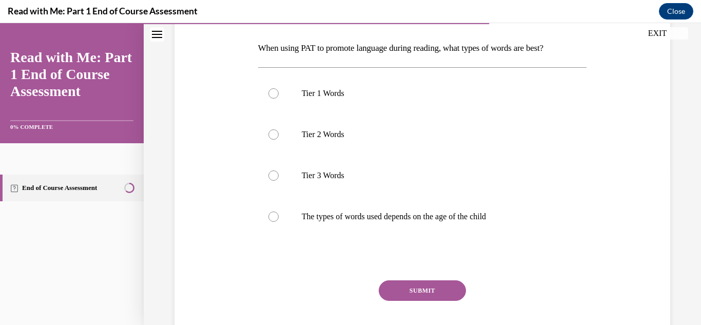
scroll to position [158, 0]
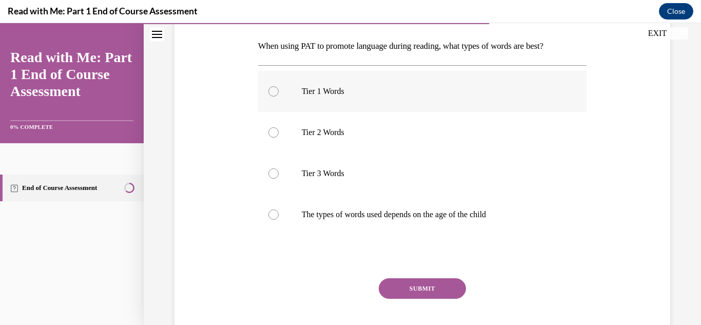
click at [273, 91] on div at bounding box center [273, 91] width 10 height 10
click at [273, 91] on input "Tier 1 Words" at bounding box center [273, 91] width 10 height 10
radio input "true"
click at [425, 285] on button "SUBMIT" at bounding box center [422, 288] width 87 height 21
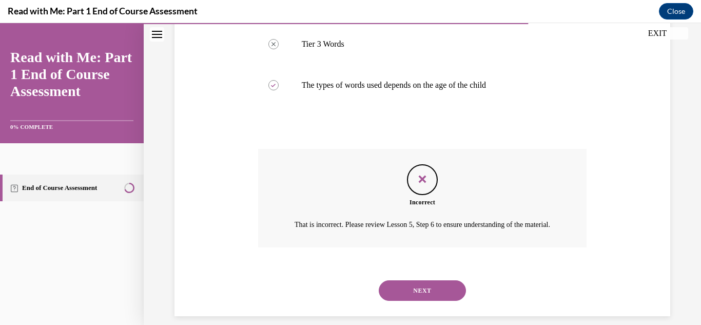
scroll to position [311, 0]
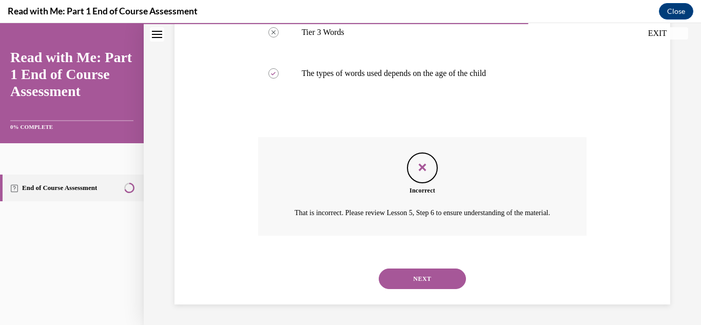
click at [421, 277] on button "NEXT" at bounding box center [422, 278] width 87 height 21
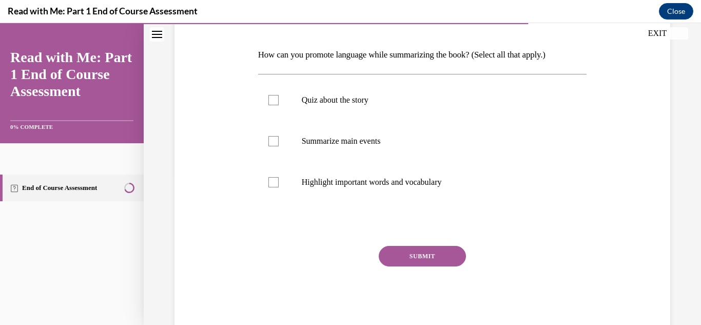
scroll to position [151, 0]
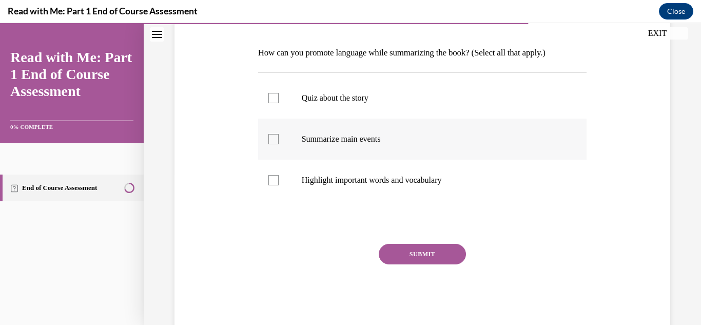
click at [271, 141] on div at bounding box center [273, 139] width 10 height 10
click at [271, 141] on input "Summarize main events" at bounding box center [273, 139] width 10 height 10
checkbox input "true"
click at [272, 183] on div at bounding box center [273, 180] width 10 height 10
click at [272, 183] on input "Highlight important words and vocabulary" at bounding box center [273, 180] width 10 height 10
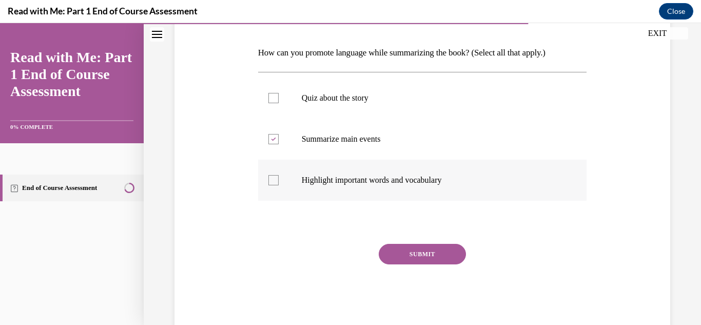
checkbox input "true"
click at [413, 257] on button "SUBMIT" at bounding box center [422, 254] width 87 height 21
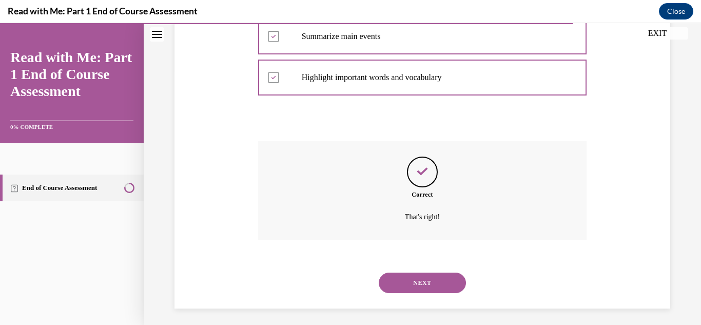
scroll to position [258, 0]
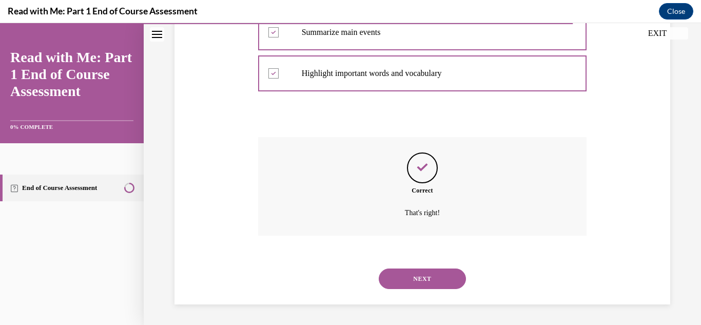
click at [417, 275] on button "NEXT" at bounding box center [422, 278] width 87 height 21
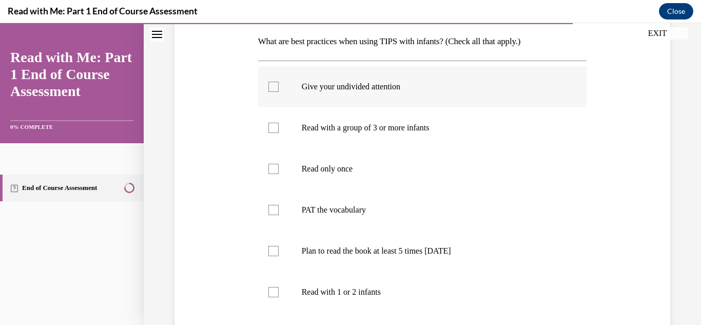
scroll to position [162, 0]
click at [272, 91] on div at bounding box center [273, 87] width 10 height 10
click at [272, 91] on input "Give your undivided attention" at bounding box center [273, 87] width 10 height 10
checkbox input "true"
click at [269, 213] on div at bounding box center [273, 210] width 10 height 10
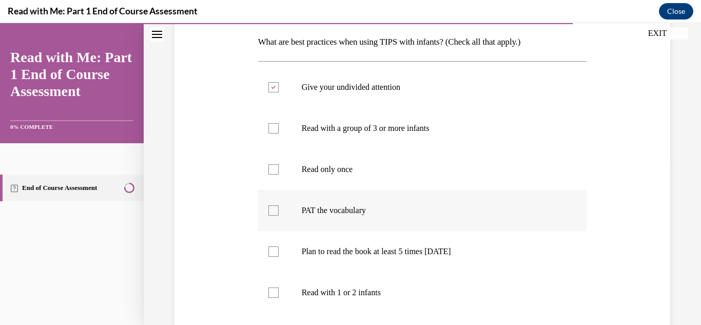
click at [269, 213] on input "PAT the vocabulary" at bounding box center [273, 210] width 10 height 10
checkbox input "true"
click at [272, 258] on label "Plan to read the book at least 5 times in 2 weeks" at bounding box center [422, 251] width 329 height 41
click at [272, 257] on input "Plan to read the book at least 5 times in 2 weeks" at bounding box center [273, 251] width 10 height 10
checkbox input "true"
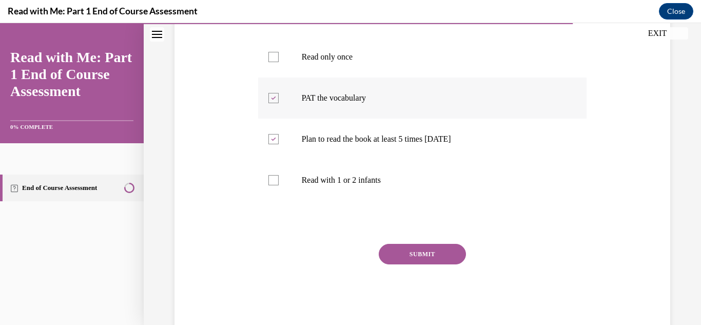
scroll to position [275, 0]
click at [409, 250] on button "SUBMIT" at bounding box center [422, 253] width 87 height 21
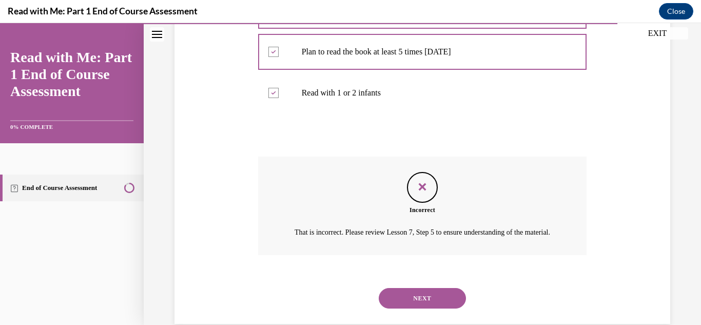
scroll to position [394, 0]
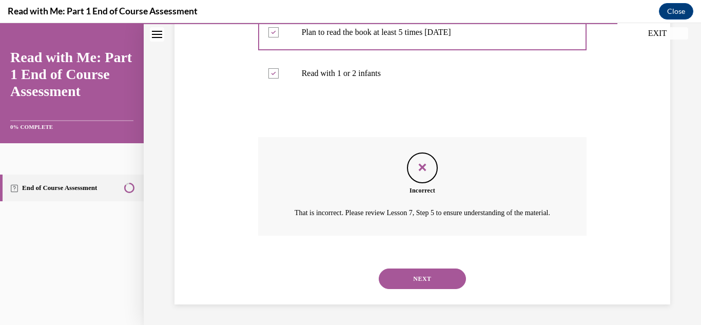
click at [429, 279] on button "NEXT" at bounding box center [422, 278] width 87 height 21
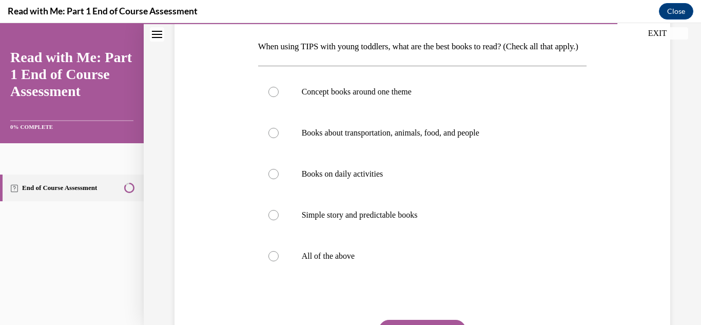
scroll to position [162, 0]
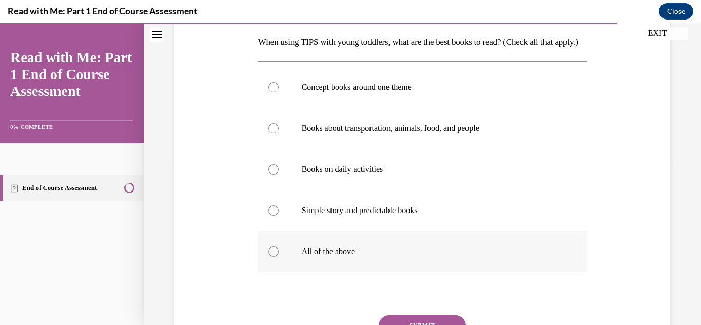
click at [271, 257] on div at bounding box center [273, 251] width 10 height 10
click at [271, 257] on input "All of the above" at bounding box center [273, 251] width 10 height 10
radio input "true"
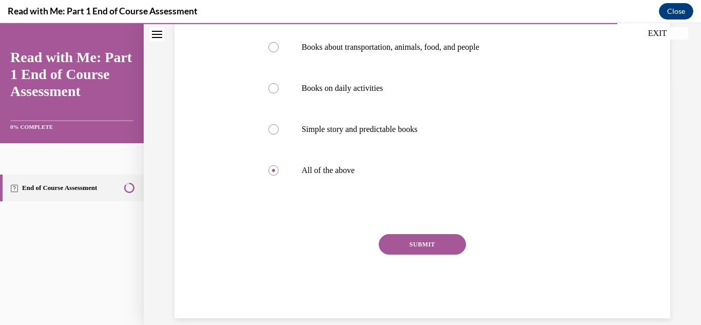
click at [421, 255] on button "SUBMIT" at bounding box center [422, 244] width 87 height 21
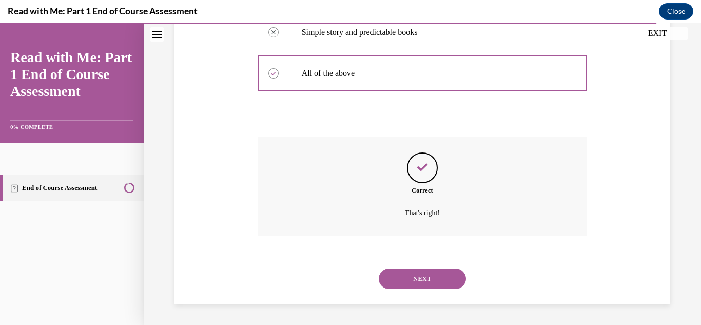
scroll to position [358, 0]
click at [424, 280] on button "NEXT" at bounding box center [422, 278] width 87 height 21
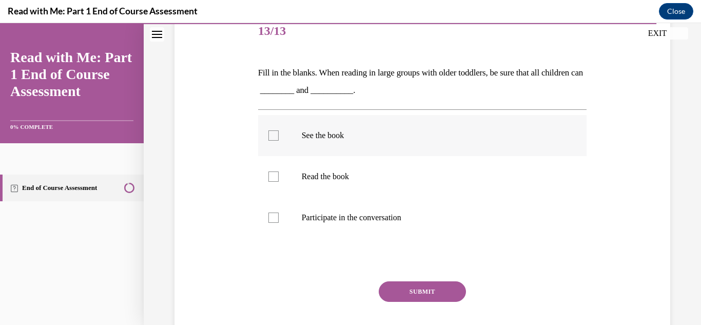
scroll to position [133, 0]
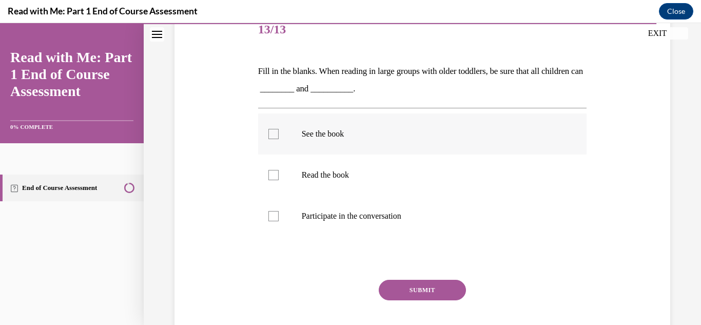
click at [276, 133] on div at bounding box center [273, 134] width 10 height 10
click at [276, 133] on input "See the book" at bounding box center [273, 134] width 10 height 10
checkbox input "true"
click at [271, 217] on div at bounding box center [273, 216] width 10 height 10
click at [271, 217] on input "Participate in the conversation" at bounding box center [273, 216] width 10 height 10
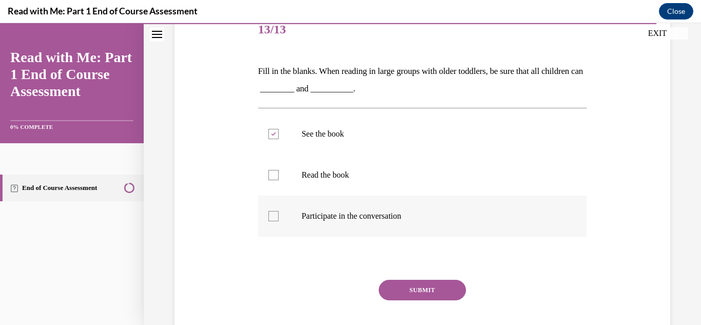
checkbox input "true"
click at [422, 291] on button "SUBMIT" at bounding box center [422, 290] width 87 height 21
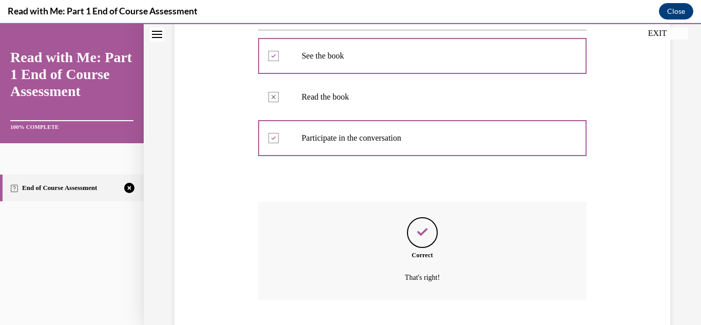
scroll to position [276, 0]
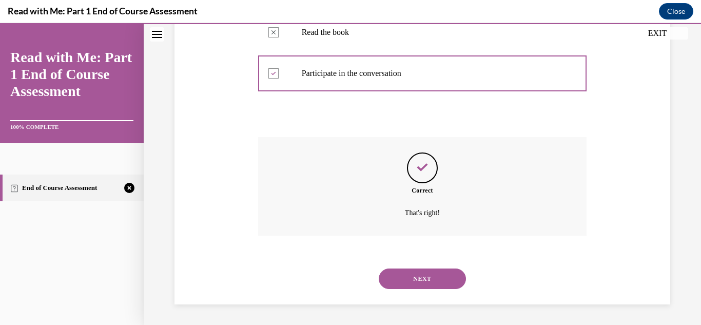
click at [421, 275] on button "NEXT" at bounding box center [422, 278] width 87 height 21
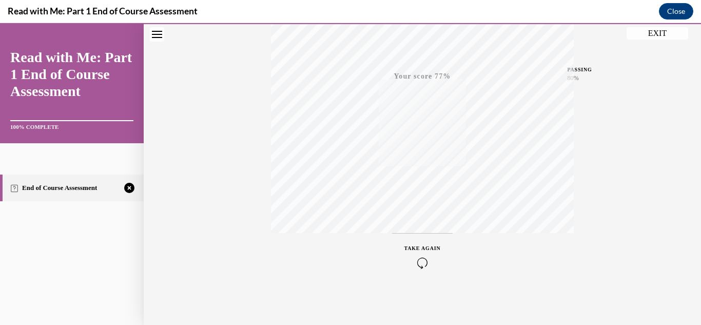
scroll to position [224, 0]
click at [421, 262] on icon "button" at bounding box center [422, 262] width 36 height 11
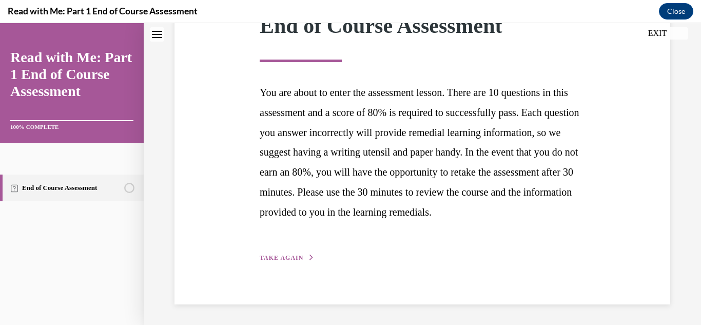
scroll to position [188, 0]
click at [282, 259] on span "TAKE AGAIN" at bounding box center [282, 257] width 44 height 7
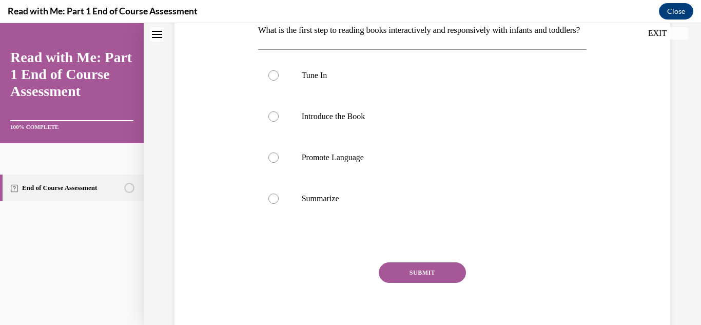
scroll to position [174, 0]
click at [276, 80] on div at bounding box center [273, 75] width 10 height 10
click at [276, 80] on input "Tune In" at bounding box center [273, 75] width 10 height 10
radio input "true"
click at [426, 282] on button "SUBMIT" at bounding box center [422, 272] width 87 height 21
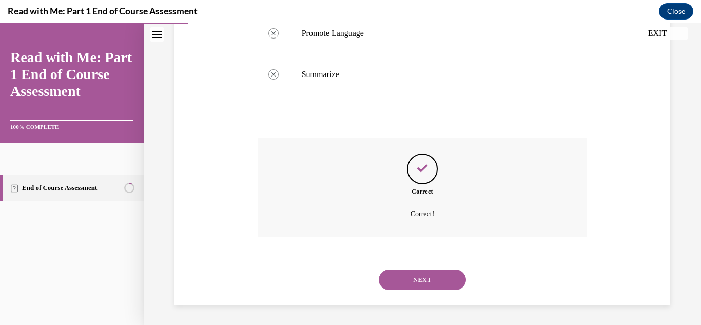
scroll to position [317, 0]
click at [421, 283] on button "NEXT" at bounding box center [422, 278] width 87 height 21
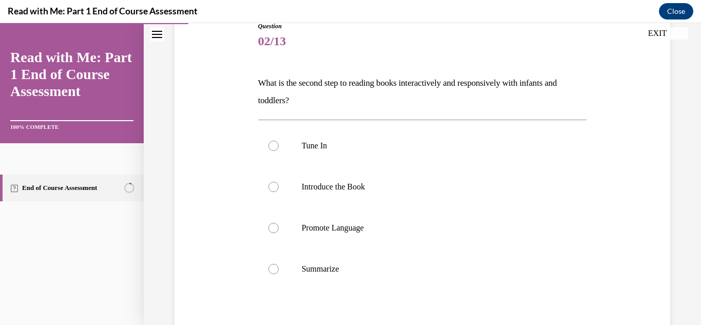
scroll to position [130, 0]
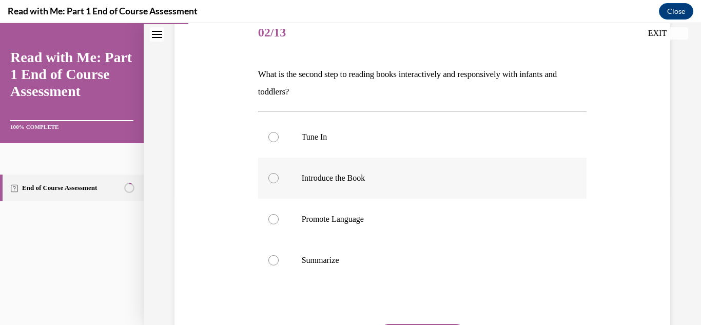
click at [269, 173] on div at bounding box center [273, 178] width 10 height 10
click at [269, 173] on input "Introduce the Book" at bounding box center [273, 178] width 10 height 10
radio input "true"
click at [275, 179] on div at bounding box center [273, 178] width 10 height 10
click at [275, 179] on input "Introduce the Book" at bounding box center [273, 178] width 10 height 10
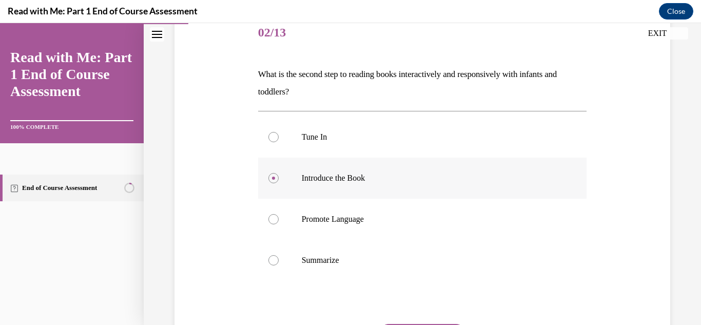
scroll to position [233, 0]
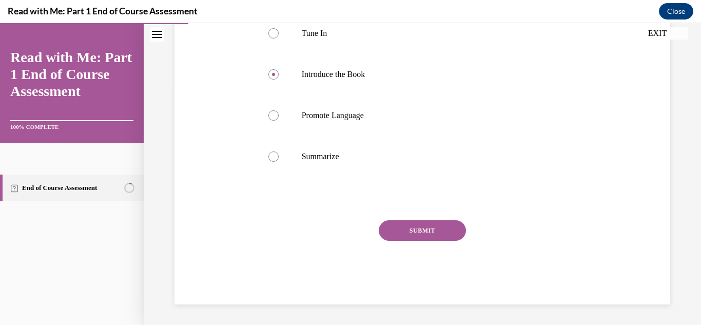
click at [422, 225] on button "SUBMIT" at bounding box center [422, 230] width 87 height 21
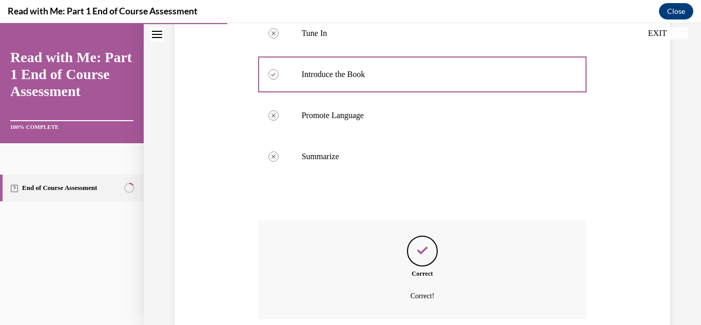
scroll to position [317, 0]
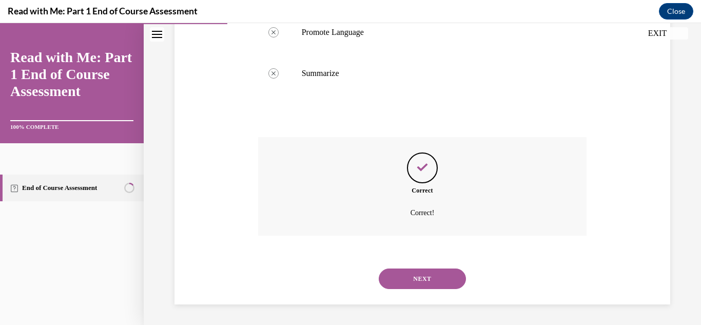
click at [418, 277] on button "NEXT" at bounding box center [422, 278] width 87 height 21
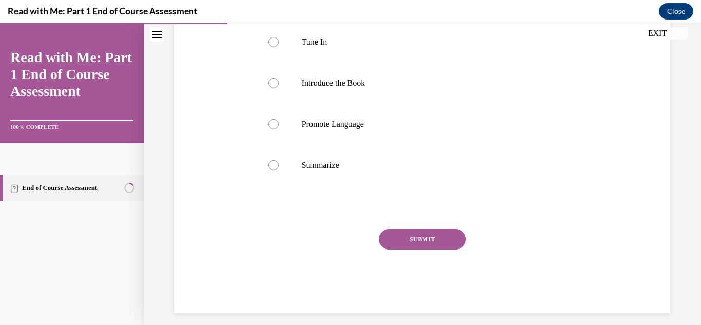
scroll to position [233, 0]
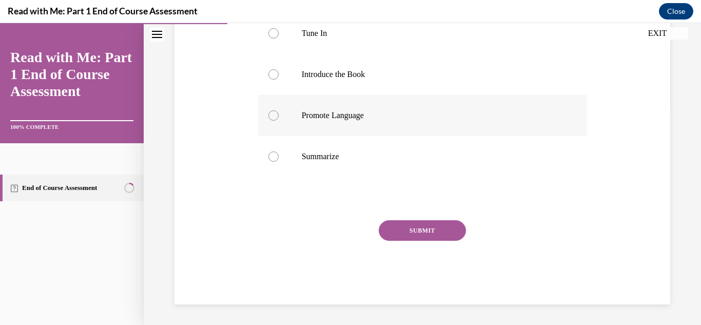
click at [270, 120] on label "Promote Language" at bounding box center [422, 115] width 329 height 41
click at [270, 120] on input "Promote Language" at bounding box center [273, 115] width 10 height 10
radio input "true"
click at [411, 237] on button "SUBMIT" at bounding box center [422, 230] width 87 height 21
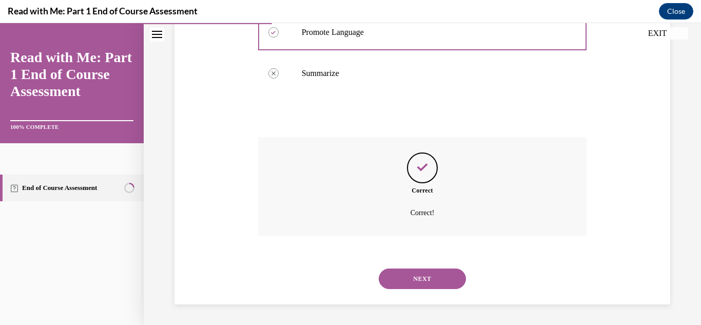
scroll to position [317, 0]
click at [409, 277] on button "NEXT" at bounding box center [422, 278] width 87 height 21
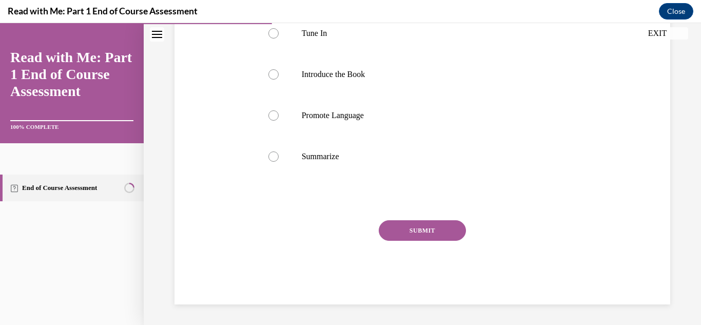
scroll to position [233, 0]
click at [275, 150] on label "Summarize" at bounding box center [422, 156] width 329 height 41
click at [275, 151] on input "Summarize" at bounding box center [273, 156] width 10 height 10
radio input "true"
click at [411, 239] on button "SUBMIT" at bounding box center [422, 230] width 87 height 21
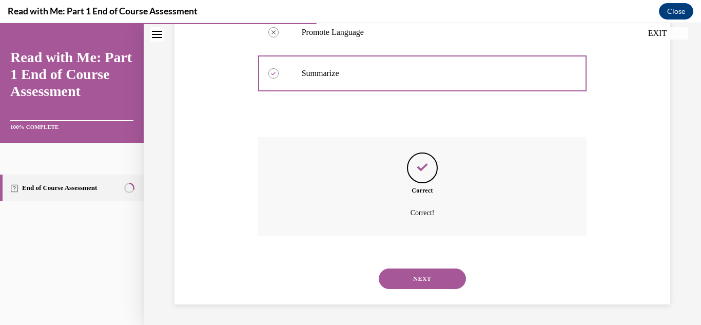
scroll to position [317, 0]
click at [421, 275] on button "NEXT" at bounding box center [422, 278] width 87 height 21
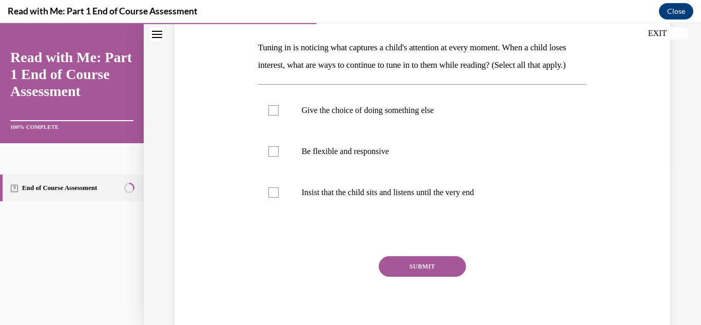
scroll to position [158, 0]
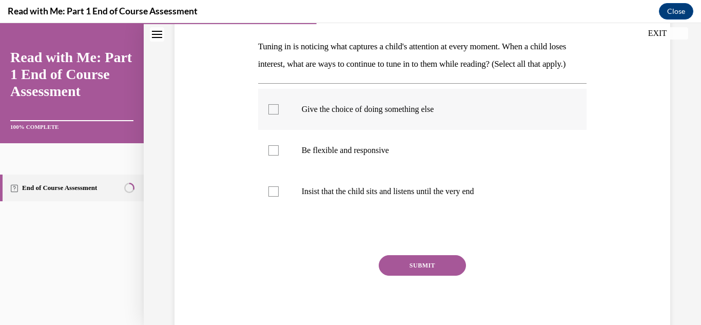
click at [275, 114] on div at bounding box center [273, 109] width 10 height 10
click at [275, 114] on input "Give the choice of doing something else" at bounding box center [273, 109] width 10 height 10
checkbox input "true"
click at [273, 155] on div at bounding box center [273, 150] width 10 height 10
click at [273, 155] on input "Be flexible and responsive" at bounding box center [273, 150] width 10 height 10
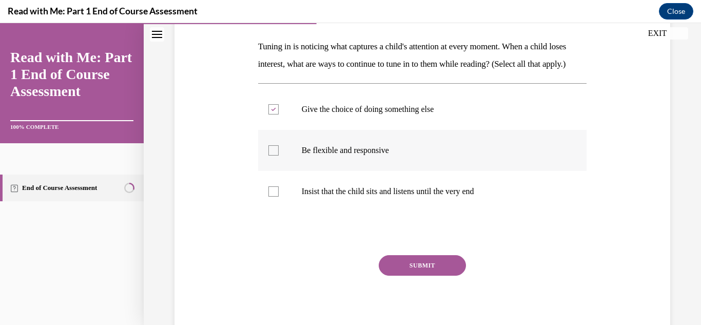
checkbox input "true"
click at [401, 276] on button "SUBMIT" at bounding box center [422, 265] width 87 height 21
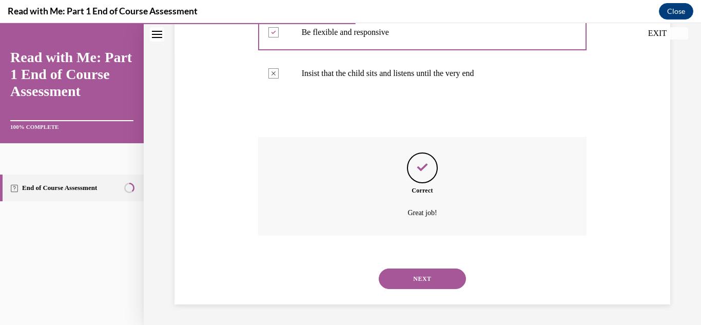
scroll to position [293, 0]
click at [417, 275] on button "NEXT" at bounding box center [422, 278] width 87 height 21
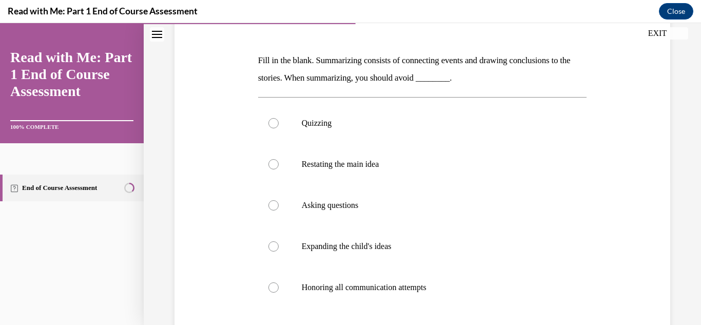
scroll to position [145, 0]
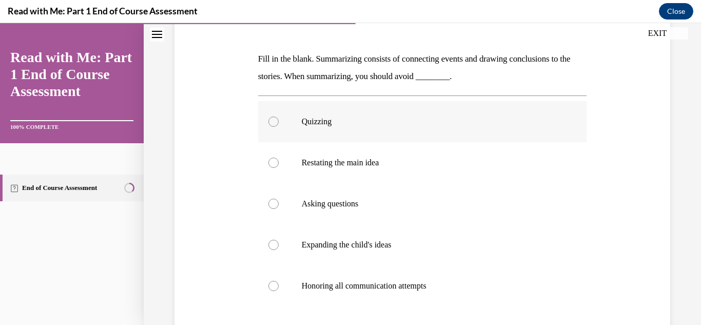
click at [276, 118] on div at bounding box center [273, 121] width 10 height 10
click at [276, 118] on input "Quizzing" at bounding box center [273, 121] width 10 height 10
radio input "true"
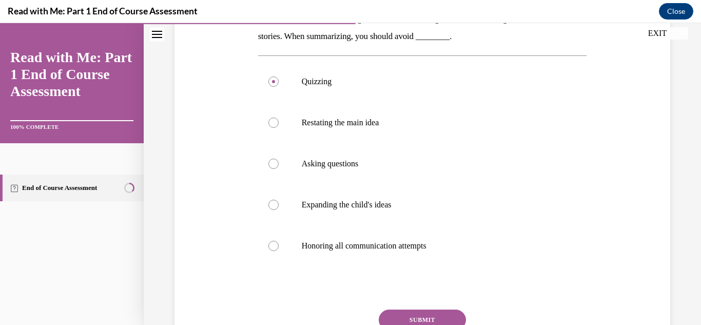
scroll to position [275, 0]
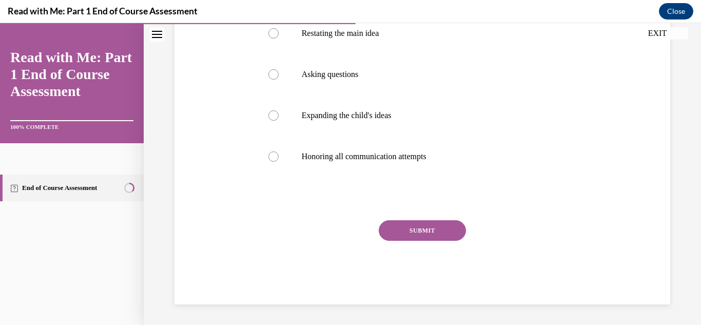
click at [424, 237] on button "SUBMIT" at bounding box center [422, 230] width 87 height 21
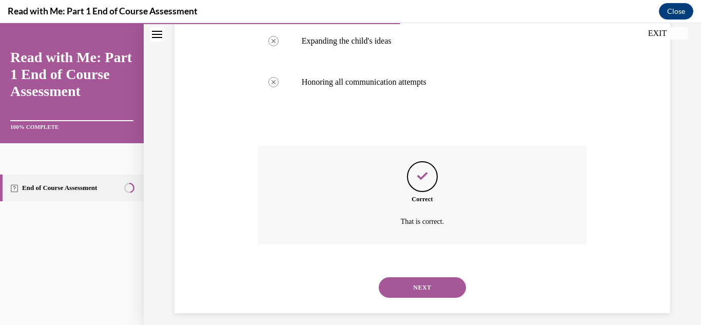
scroll to position [358, 0]
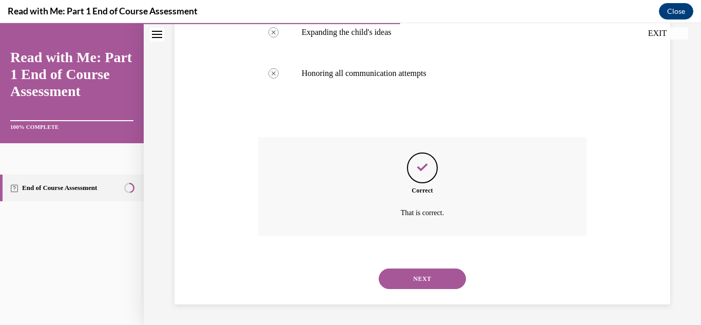
click at [418, 280] on button "NEXT" at bounding box center [422, 278] width 87 height 21
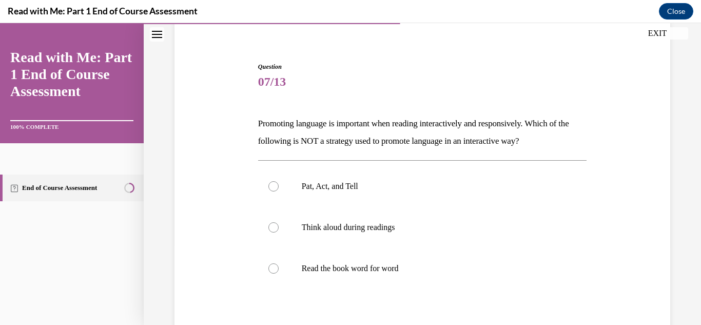
scroll to position [78, 0]
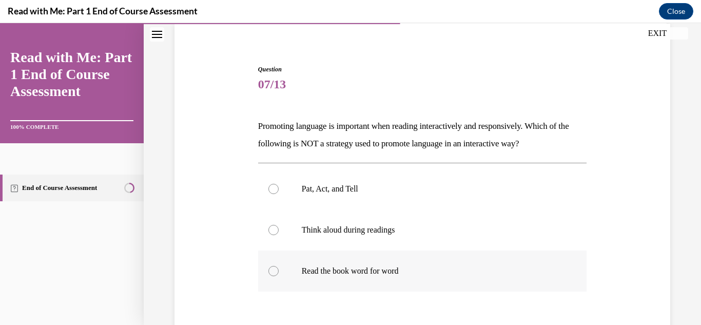
click at [276, 274] on div at bounding box center [273, 271] width 10 height 10
click at [276, 274] on input "Read the book word for word" at bounding box center [273, 271] width 10 height 10
radio input "true"
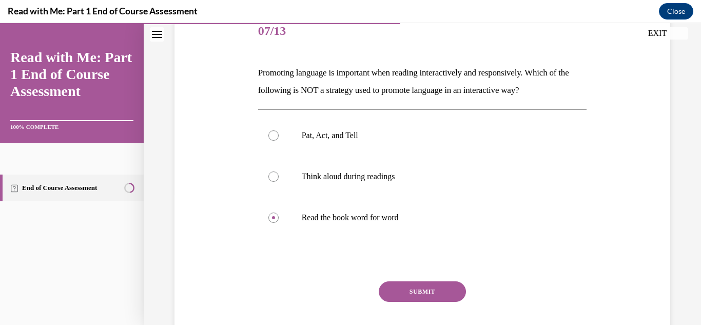
scroll to position [132, 0]
click at [416, 291] on button "SUBMIT" at bounding box center [422, 290] width 87 height 21
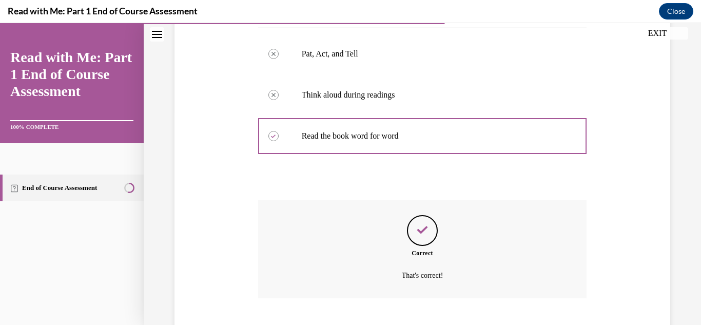
scroll to position [276, 0]
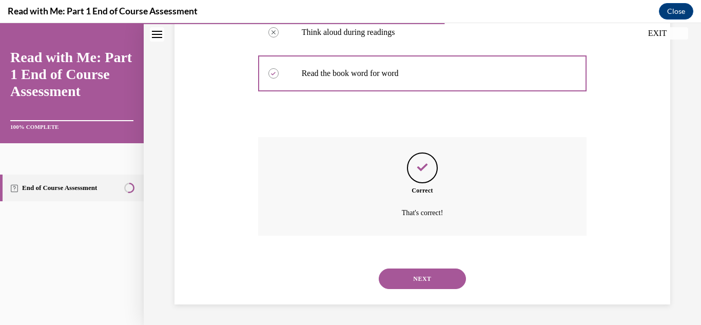
click at [424, 275] on button "NEXT" at bounding box center [422, 278] width 87 height 21
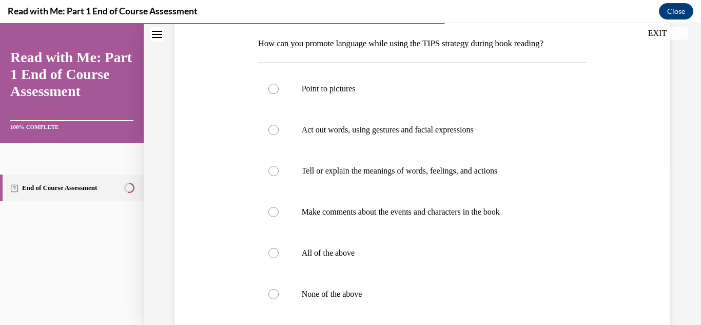
scroll to position [165, 0]
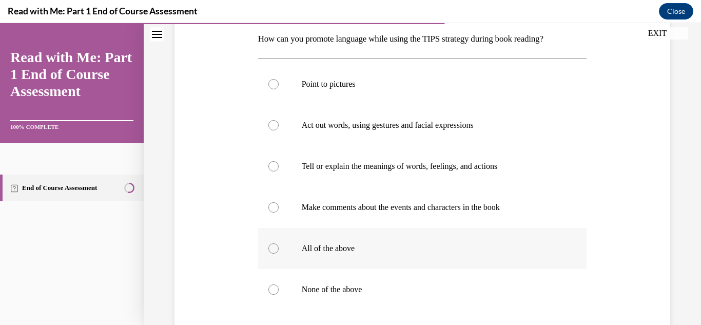
click at [273, 251] on div at bounding box center [273, 248] width 10 height 10
click at [273, 251] on input "All of the above" at bounding box center [273, 248] width 10 height 10
radio input "true"
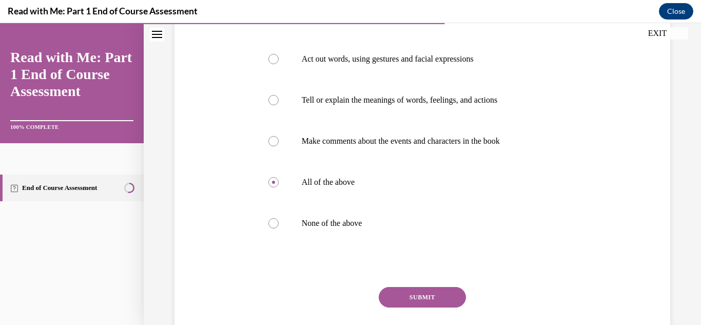
click at [415, 296] on button "SUBMIT" at bounding box center [422, 297] width 87 height 21
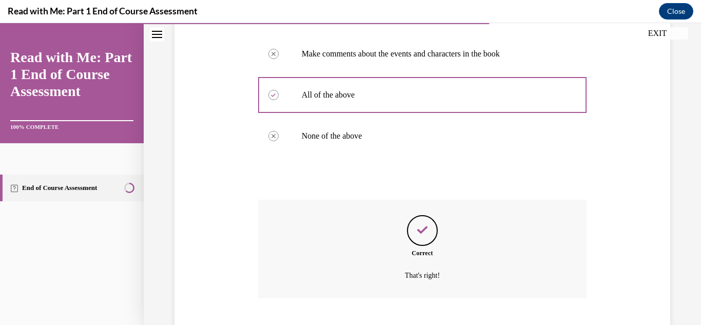
scroll to position [381, 0]
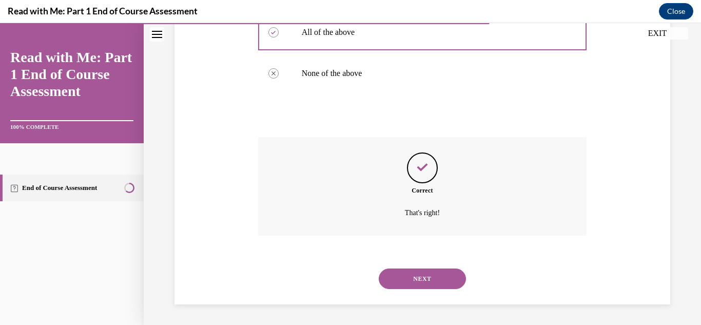
click at [413, 279] on button "NEXT" at bounding box center [422, 278] width 87 height 21
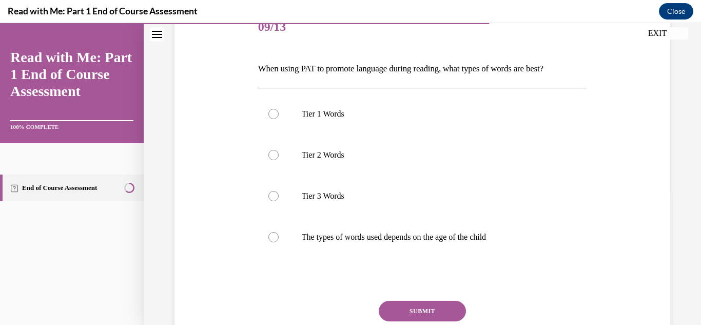
scroll to position [138, 0]
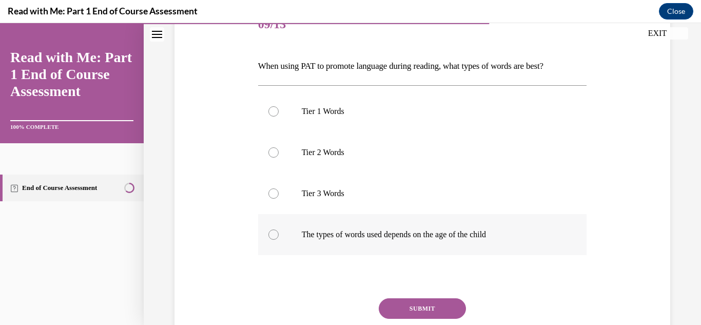
click at [272, 232] on div at bounding box center [273, 234] width 10 height 10
click at [272, 232] on input "The types of words used depends on the age of the child" at bounding box center [273, 234] width 10 height 10
radio input "true"
click at [398, 302] on button "SUBMIT" at bounding box center [422, 308] width 87 height 21
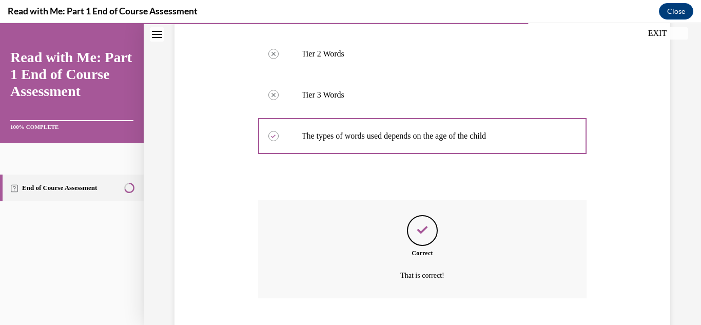
scroll to position [299, 0]
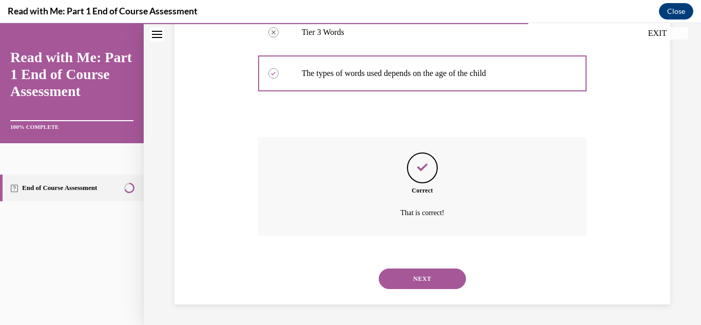
click at [418, 271] on button "NEXT" at bounding box center [422, 278] width 87 height 21
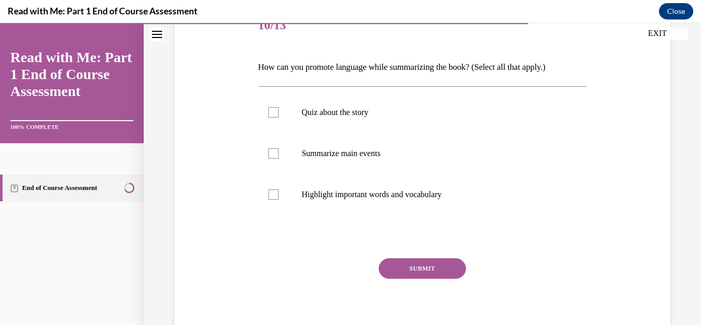
scroll to position [138, 0]
click at [280, 150] on label "Summarize main events" at bounding box center [422, 152] width 329 height 41
click at [279, 150] on input "Summarize main events" at bounding box center [273, 153] width 10 height 10
checkbox input "true"
click at [266, 198] on label "Highlight important words and vocabulary" at bounding box center [422, 193] width 329 height 41
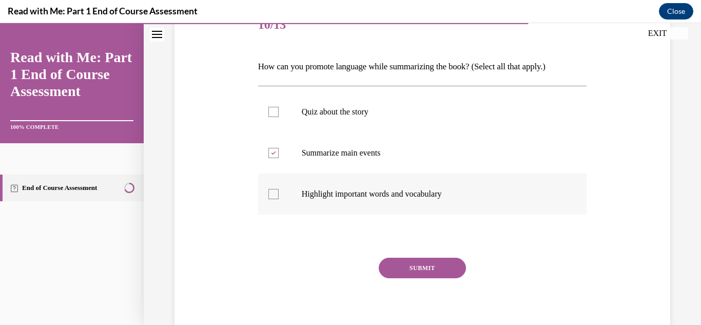
click at [268, 198] on input "Highlight important words and vocabulary" at bounding box center [273, 194] width 10 height 10
checkbox input "true"
click at [432, 266] on button "SUBMIT" at bounding box center [422, 268] width 87 height 21
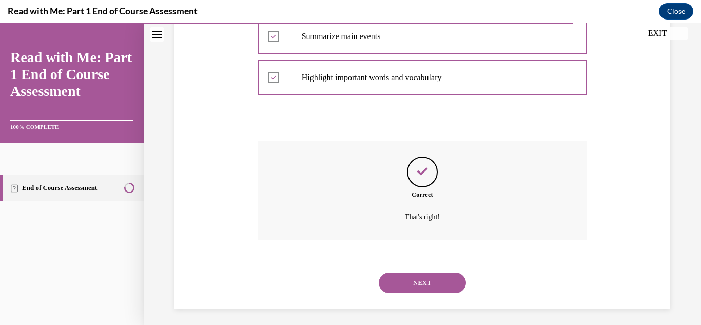
scroll to position [258, 0]
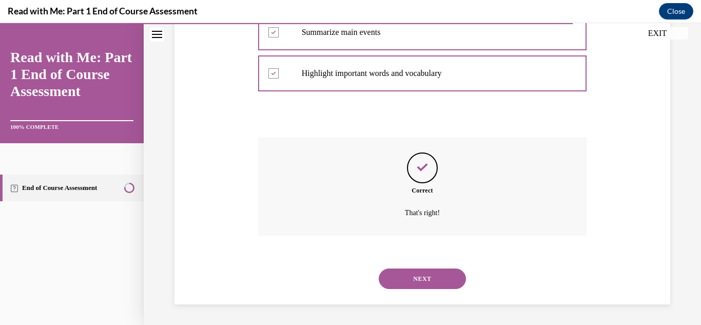
click at [419, 273] on button "NEXT" at bounding box center [422, 278] width 87 height 21
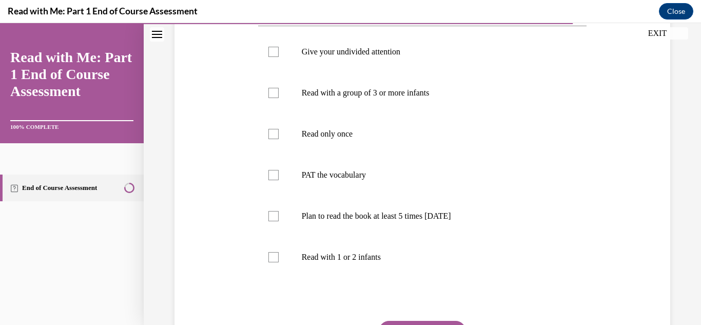
scroll to position [199, 0]
click at [270, 48] on div at bounding box center [273, 51] width 10 height 10
click at [270, 48] on input "Give your undivided attention" at bounding box center [273, 51] width 10 height 10
checkbox input "true"
click at [276, 178] on div at bounding box center [273, 174] width 10 height 10
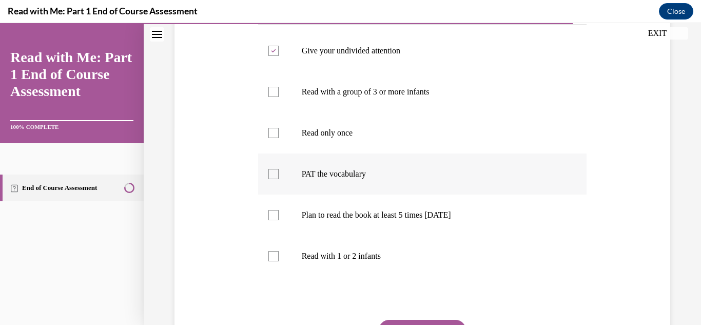
click at [276, 178] on input "PAT the vocabulary" at bounding box center [273, 174] width 10 height 10
checkbox input "true"
click at [273, 222] on label "Plan to read the book at least 5 times in 2 weeks" at bounding box center [422, 214] width 329 height 41
click at [273, 220] on input "Plan to read the book at least 5 times in 2 weeks" at bounding box center [273, 215] width 10 height 10
checkbox input "true"
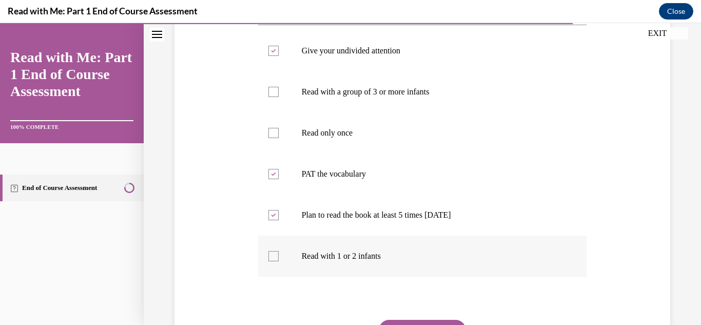
click at [271, 251] on div at bounding box center [273, 256] width 10 height 10
click at [271, 251] on input "Read with 1 or 2 infants" at bounding box center [273, 256] width 10 height 10
checkbox input "true"
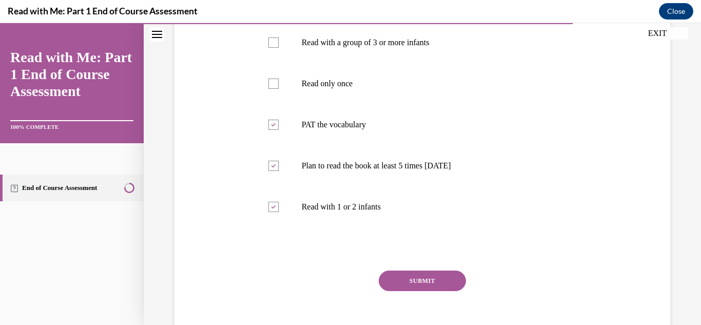
click at [417, 284] on button "SUBMIT" at bounding box center [422, 280] width 87 height 21
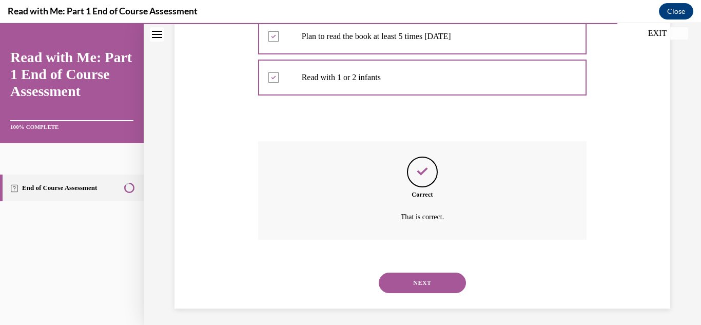
scroll to position [381, 0]
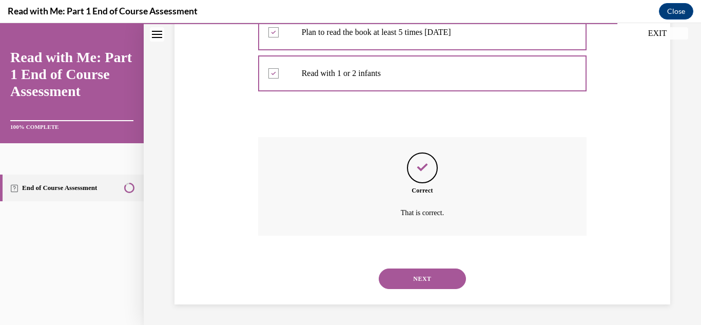
click at [417, 284] on button "NEXT" at bounding box center [422, 278] width 87 height 21
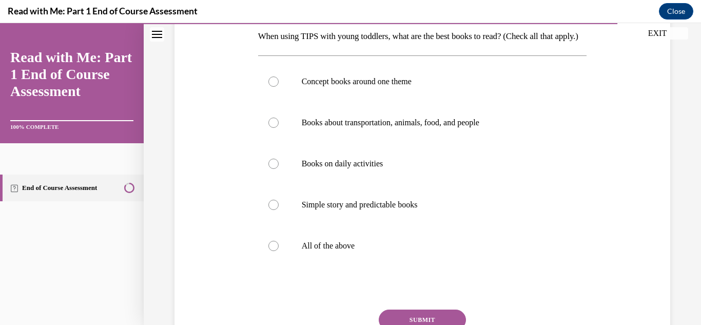
scroll to position [170, 0]
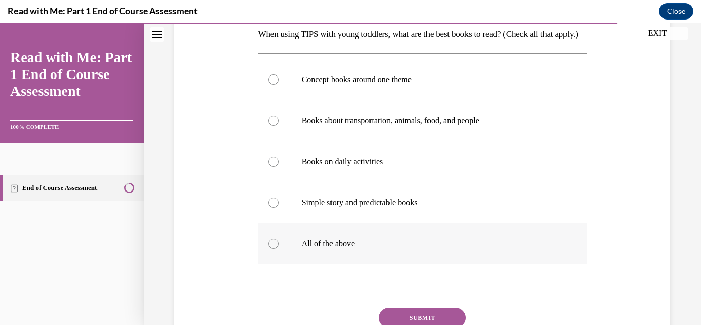
click at [273, 249] on div at bounding box center [273, 244] width 10 height 10
click at [273, 249] on input "All of the above" at bounding box center [273, 244] width 10 height 10
radio input "true"
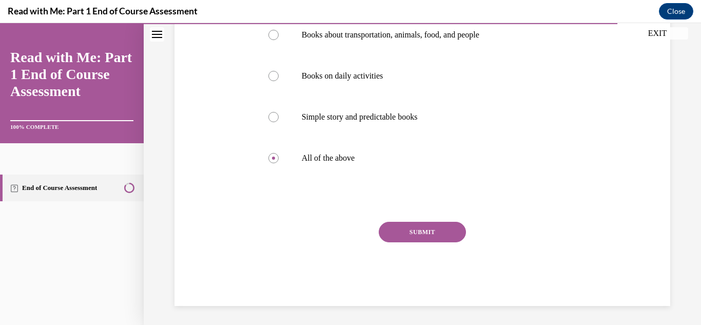
click at [421, 242] on button "SUBMIT" at bounding box center [422, 232] width 87 height 21
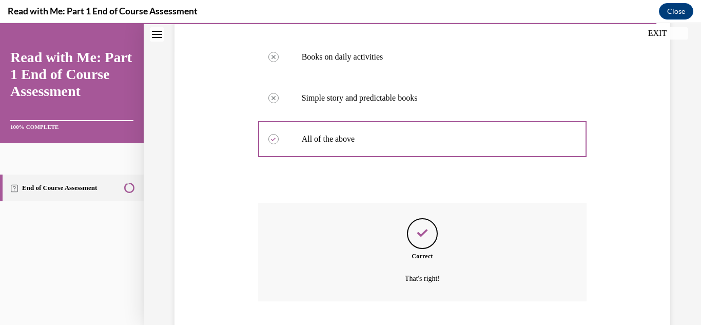
scroll to position [358, 0]
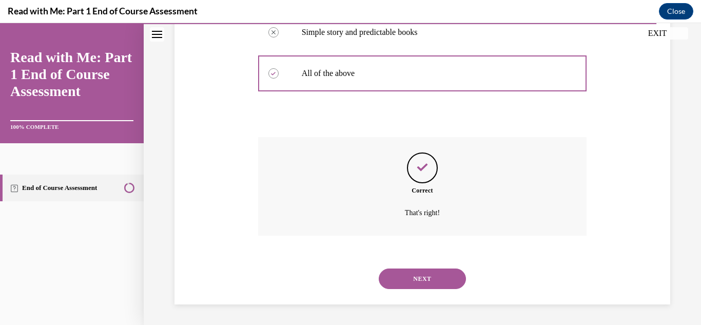
click at [425, 273] on button "NEXT" at bounding box center [422, 278] width 87 height 21
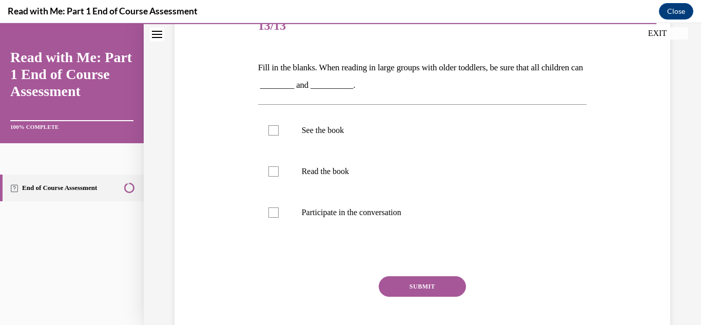
scroll to position [158, 0]
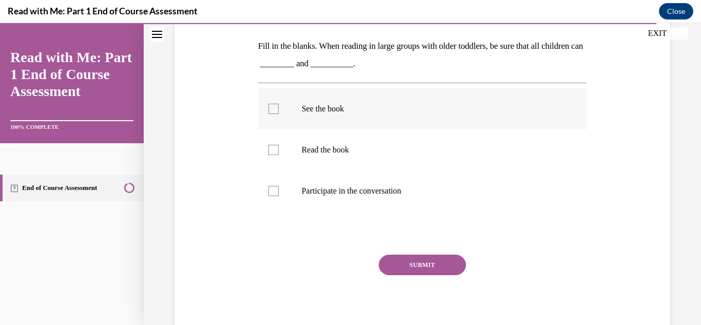
click at [275, 109] on div at bounding box center [273, 109] width 10 height 10
click at [275, 109] on input "See the book" at bounding box center [273, 109] width 10 height 10
checkbox input "true"
click at [279, 184] on label "Participate in the conversation" at bounding box center [422, 190] width 329 height 41
click at [279, 186] on input "Participate in the conversation" at bounding box center [273, 191] width 10 height 10
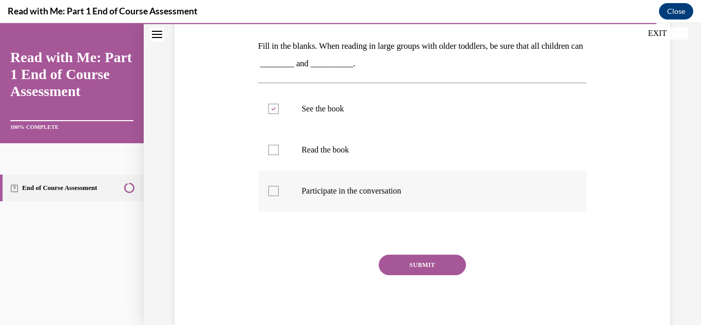
checkbox input "true"
click at [432, 266] on button "SUBMIT" at bounding box center [422, 265] width 87 height 21
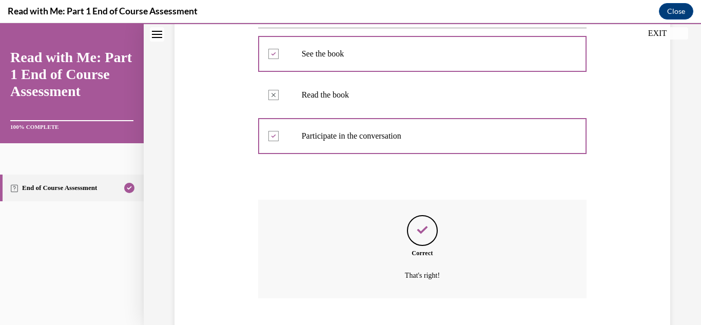
scroll to position [276, 0]
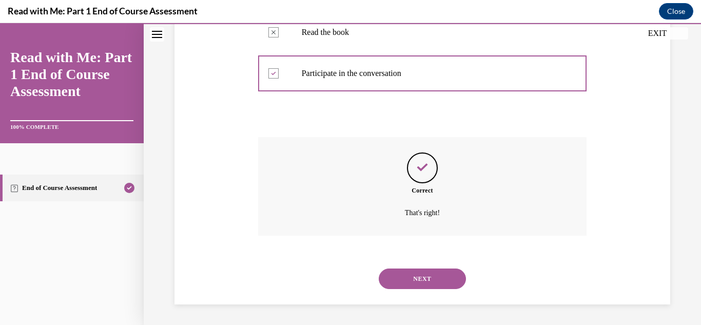
click at [431, 275] on button "NEXT" at bounding box center [422, 278] width 87 height 21
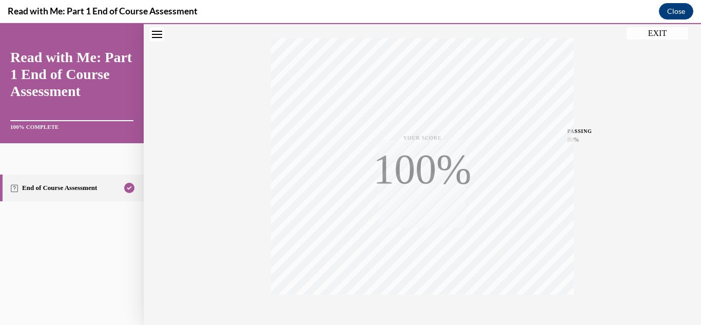
scroll to position [224, 0]
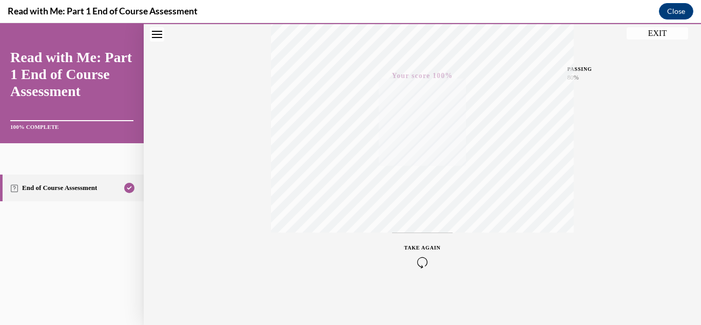
click at [652, 34] on button "EXIT" at bounding box center [658, 33] width 62 height 12
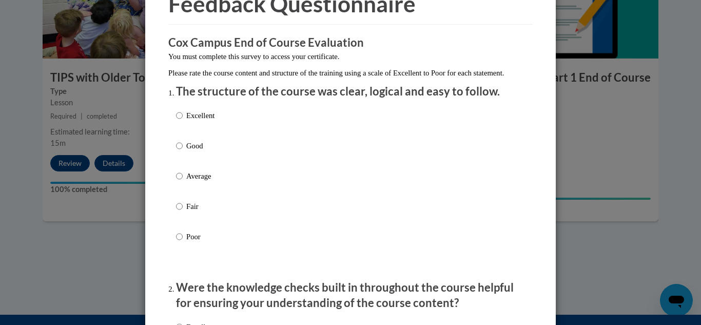
scroll to position [61, 0]
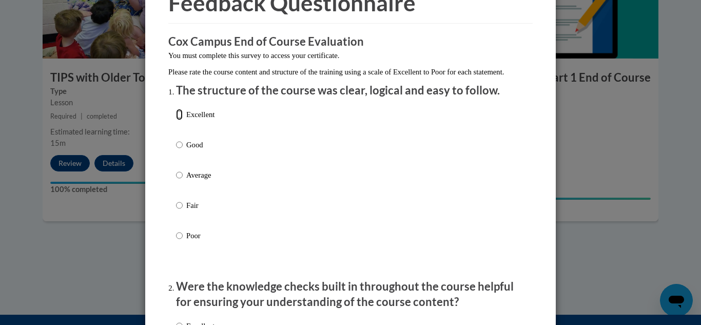
click at [179, 120] on input "Excellent" at bounding box center [179, 114] width 7 height 11
radio input "true"
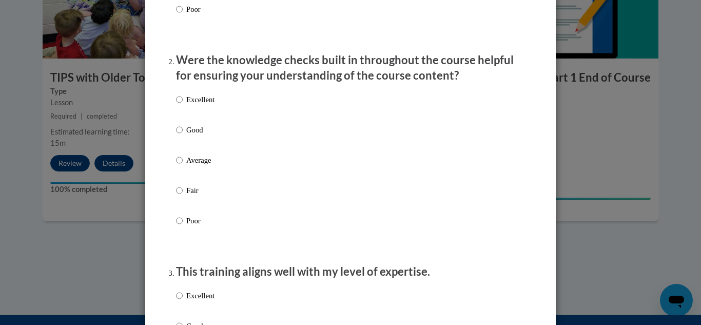
scroll to position [288, 0]
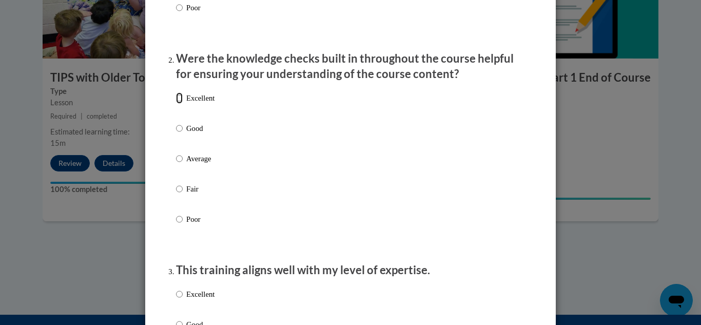
click at [179, 104] on input "Excellent" at bounding box center [179, 97] width 7 height 11
radio input "true"
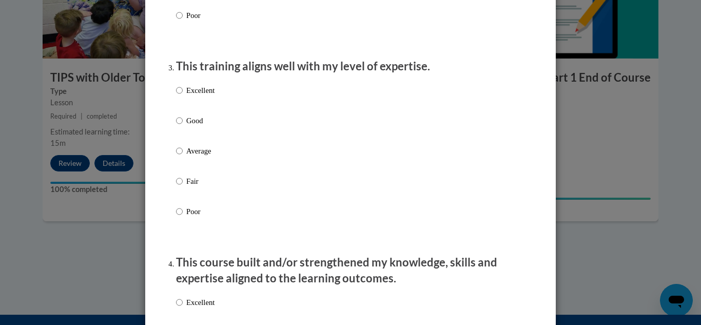
scroll to position [501, 0]
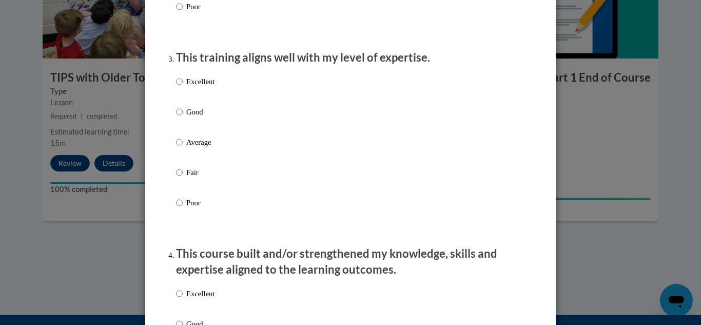
click at [177, 99] on label "Excellent" at bounding box center [195, 90] width 38 height 28
click at [177, 87] on input "Excellent" at bounding box center [179, 81] width 7 height 11
radio input "true"
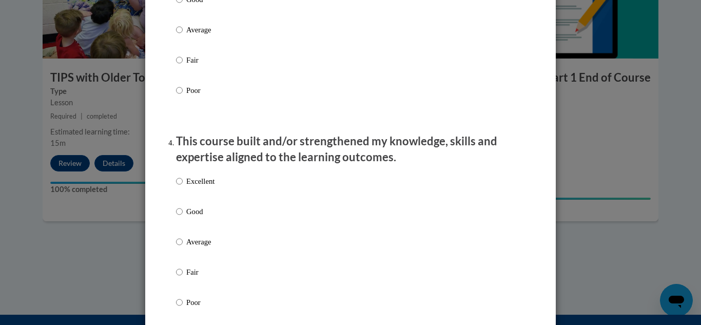
scroll to position [624, 0]
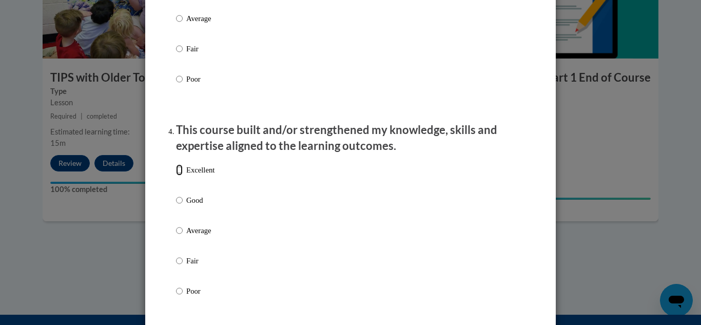
click at [178, 175] on input "Excellent" at bounding box center [179, 169] width 7 height 11
radio input "true"
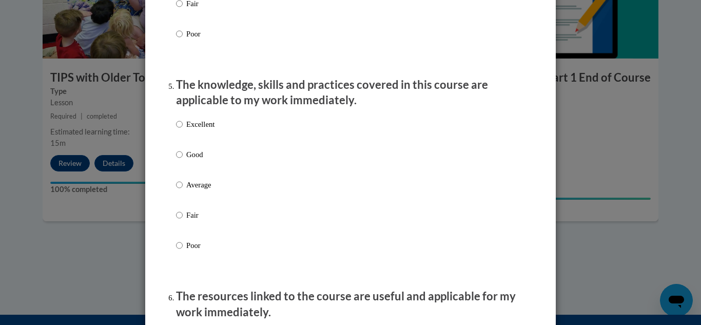
scroll to position [897, 0]
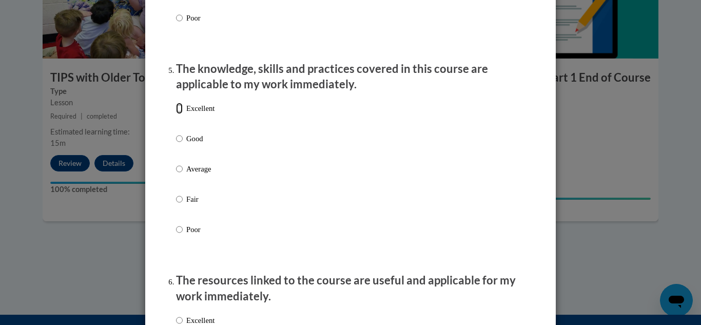
click at [182, 114] on input "Excellent" at bounding box center [179, 108] width 7 height 11
radio input "true"
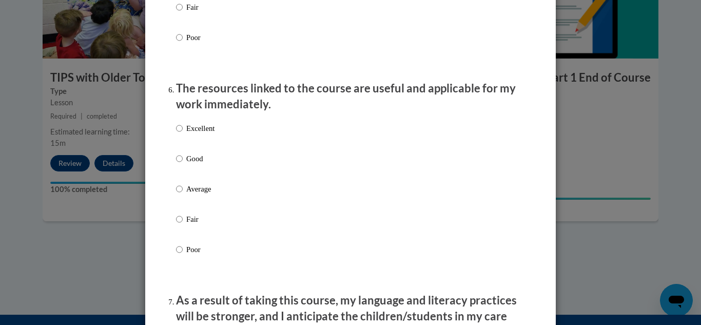
scroll to position [1096, 0]
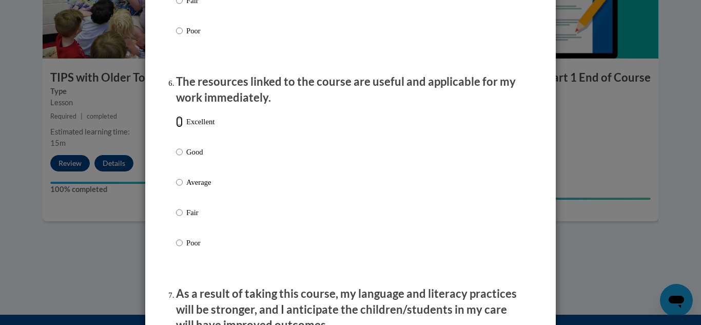
click at [181, 127] on input "Excellent" at bounding box center [179, 121] width 7 height 11
radio input "true"
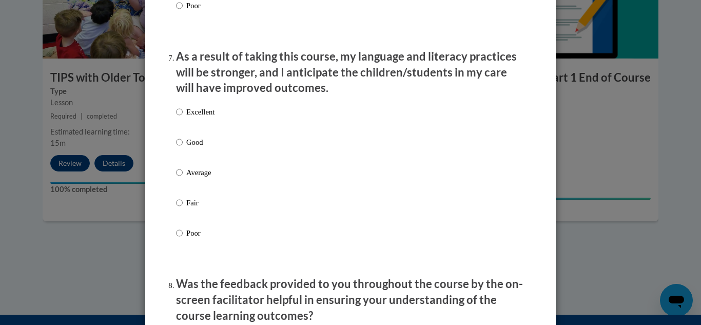
scroll to position [1343, 0]
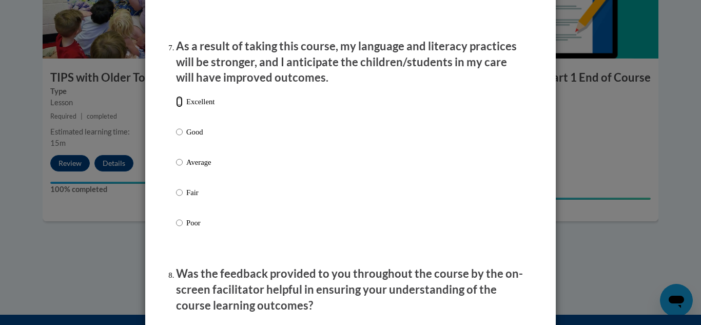
click at [180, 107] on input "Excellent" at bounding box center [179, 101] width 7 height 11
radio input "true"
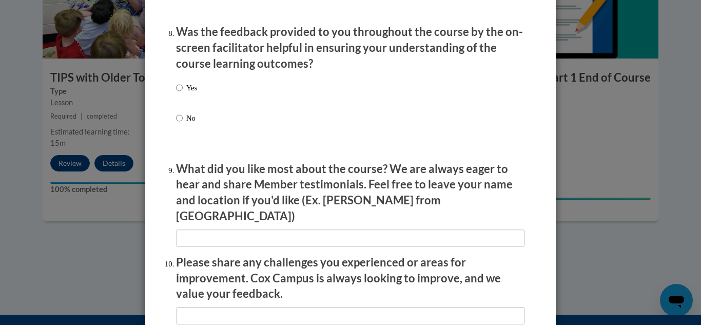
scroll to position [1591, 0]
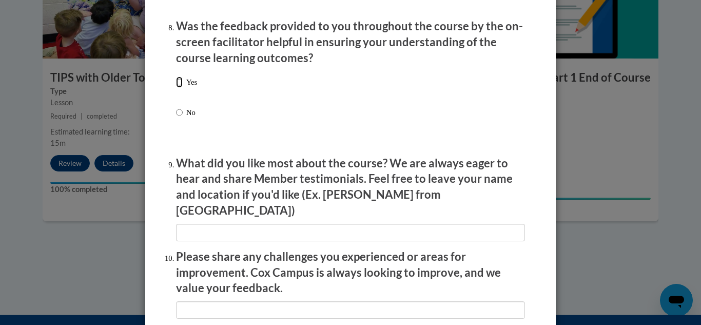
click at [180, 88] on input "Yes" at bounding box center [179, 81] width 7 height 11
radio input "true"
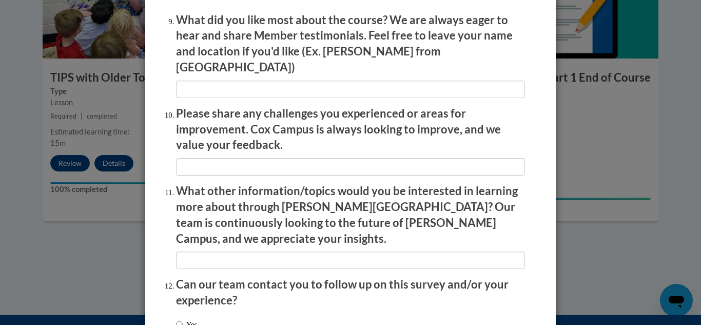
scroll to position [1736, 0]
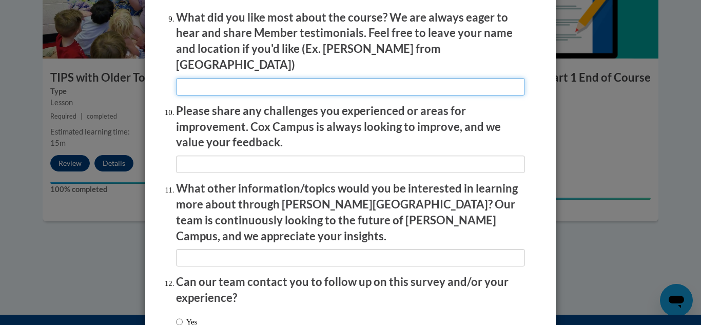
click at [210, 78] on input "textbox" at bounding box center [350, 86] width 349 height 17
type input "The short and concise videos"
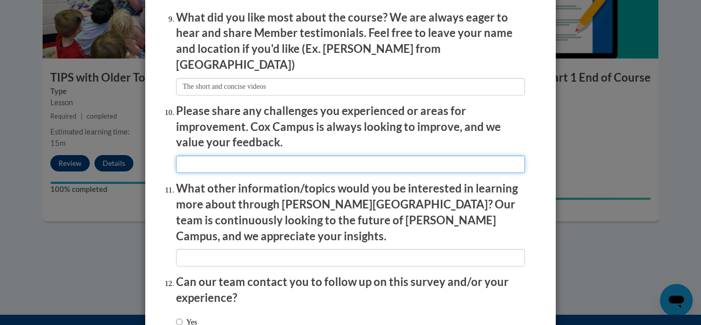
click at [210, 160] on input "textbox" at bounding box center [350, 163] width 349 height 17
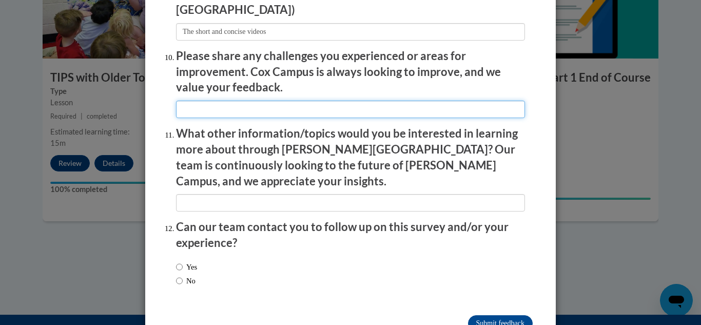
scroll to position [1807, 0]
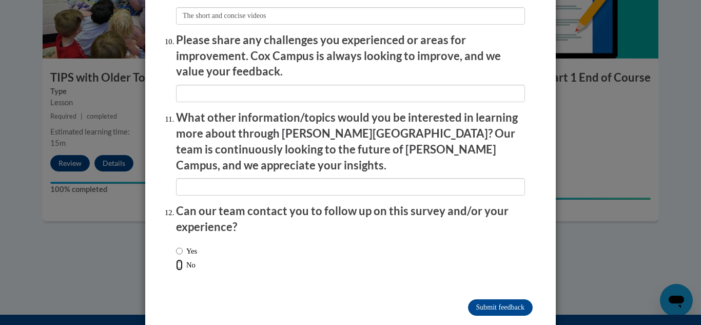
click at [176, 259] on input "No" at bounding box center [179, 264] width 7 height 11
radio input "true"
click at [176, 259] on input "No" at bounding box center [179, 264] width 7 height 11
click at [498, 299] on input "Submit feedback" at bounding box center [500, 307] width 65 height 16
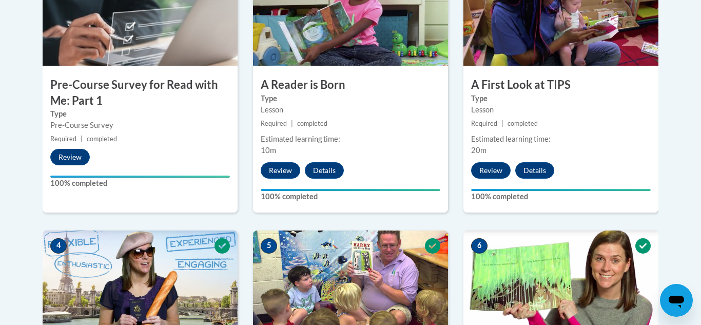
scroll to position [0, 0]
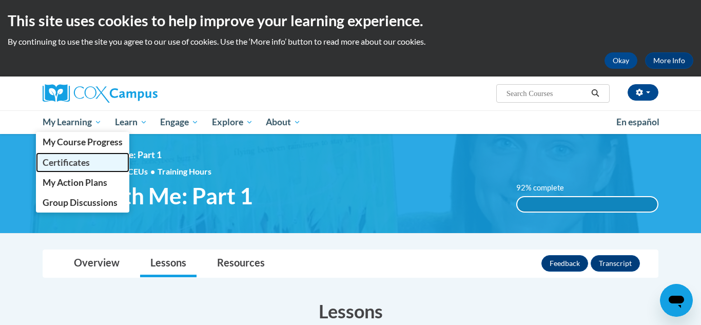
click at [74, 165] on span "Certificates" at bounding box center [66, 162] width 47 height 11
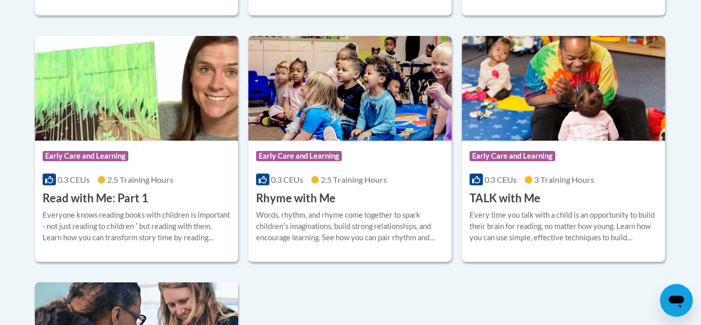
scroll to position [568, 0]
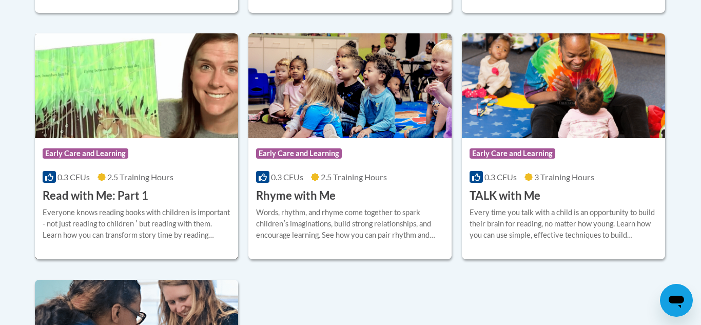
click at [130, 123] on img at bounding box center [136, 85] width 203 height 105
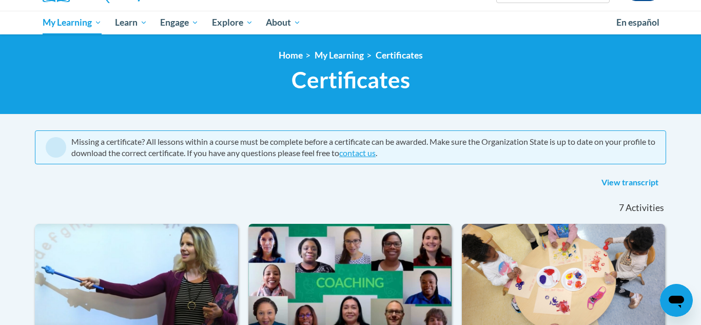
scroll to position [96, 0]
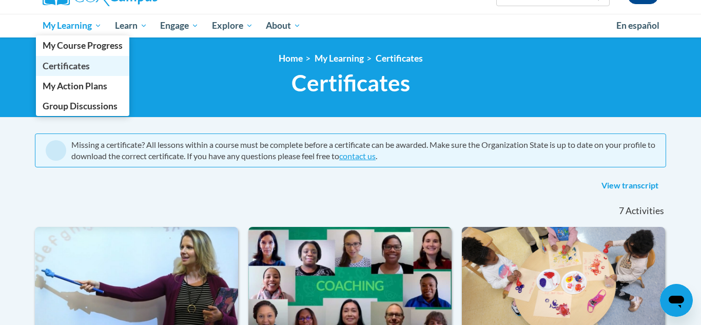
click at [72, 70] on span "Certificates" at bounding box center [66, 66] width 47 height 11
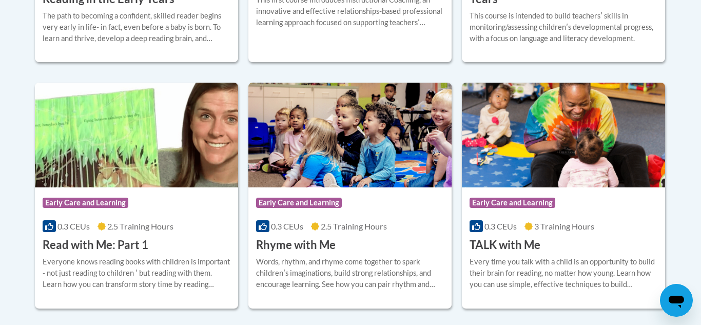
scroll to position [521, 0]
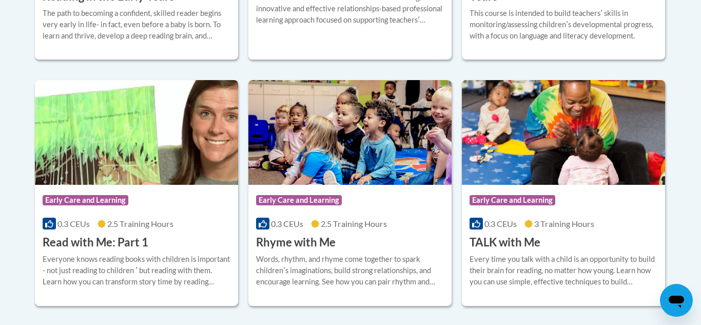
click at [82, 203] on span "Early Care and Learning" at bounding box center [86, 200] width 86 height 10
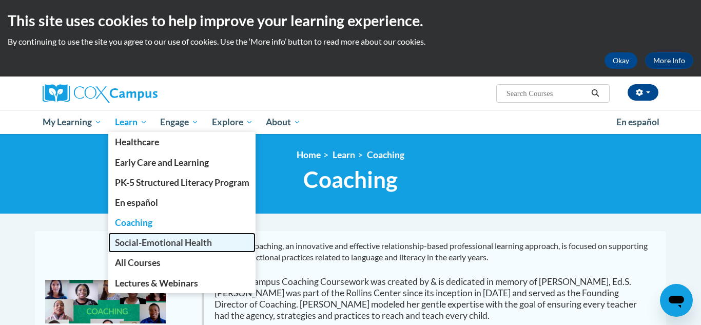
click at [159, 242] on span "Social-Emotional Health" at bounding box center [163, 242] width 97 height 11
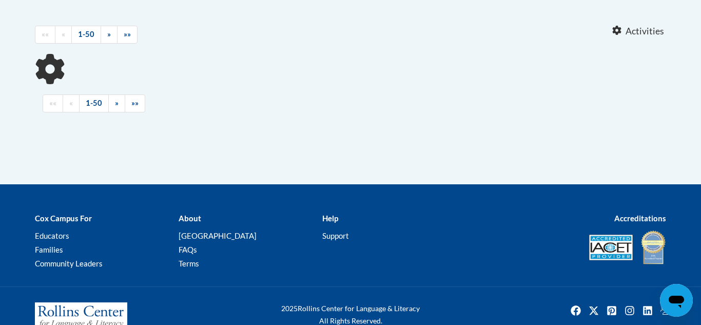
scroll to position [218, 0]
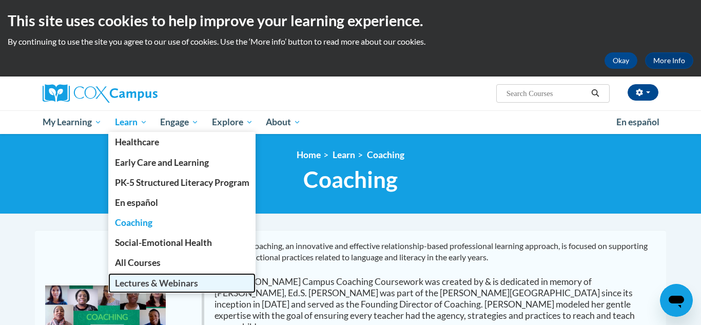
click at [144, 286] on span "Lectures & Webinars" at bounding box center [156, 283] width 83 height 11
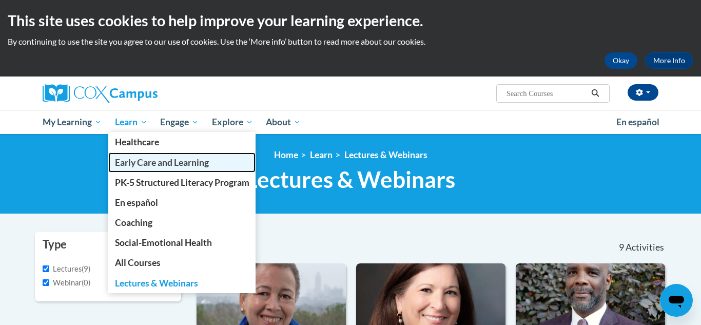
click at [157, 164] on span "Early Care and Learning" at bounding box center [162, 162] width 94 height 11
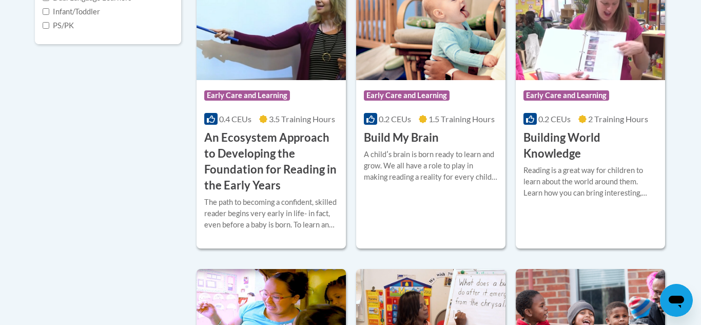
scroll to position [423, 0]
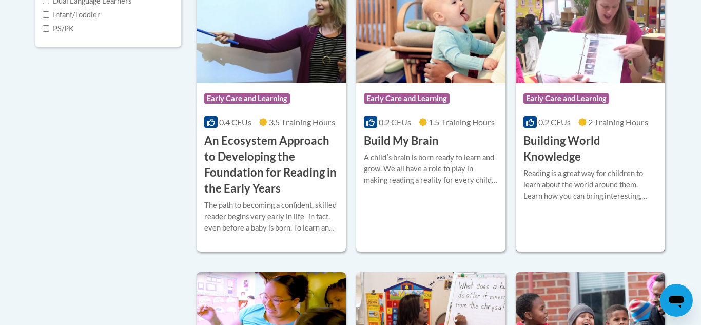
click at [568, 144] on h3 "Building World Knowledge" at bounding box center [590, 149] width 134 height 32
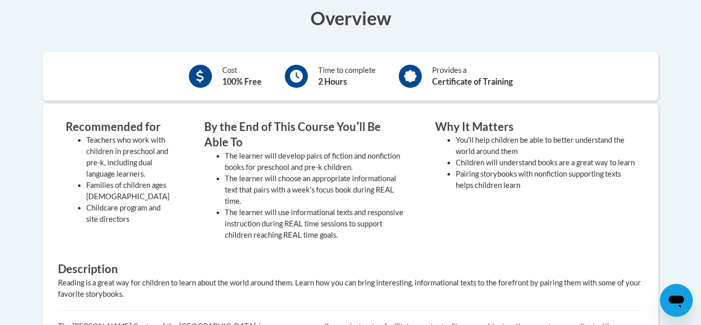
scroll to position [329, 0]
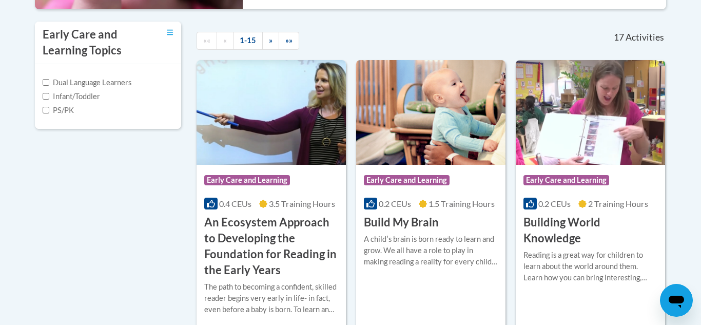
scroll to position [345, 0]
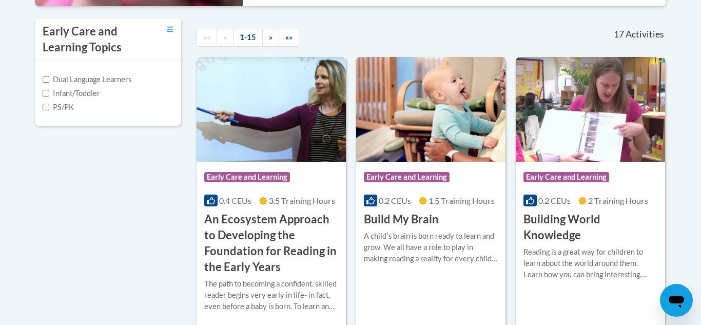
click at [421, 143] on img at bounding box center [430, 109] width 149 height 105
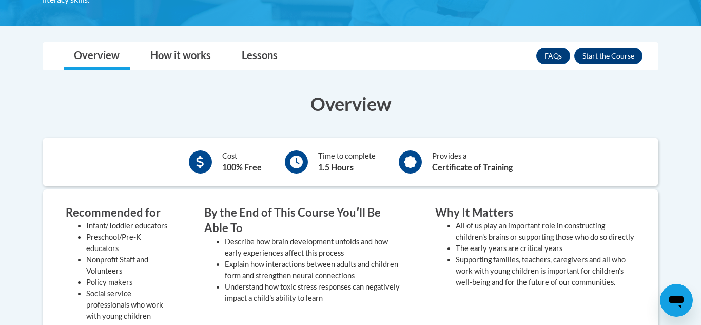
scroll to position [244, 0]
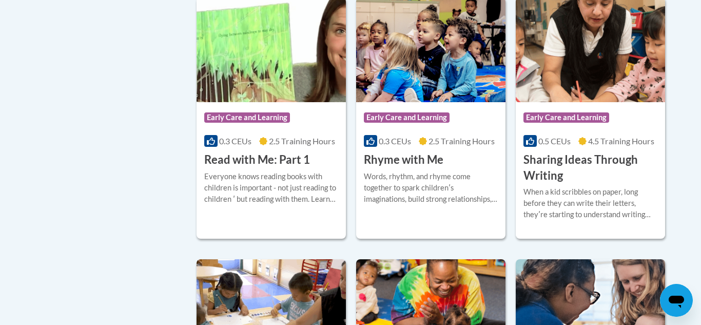
scroll to position [1254, 0]
click at [552, 174] on h3 "Sharing Ideas Through Writing" at bounding box center [590, 167] width 134 height 32
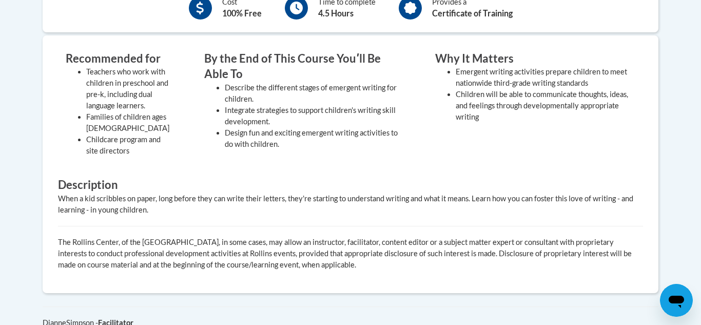
scroll to position [397, 0]
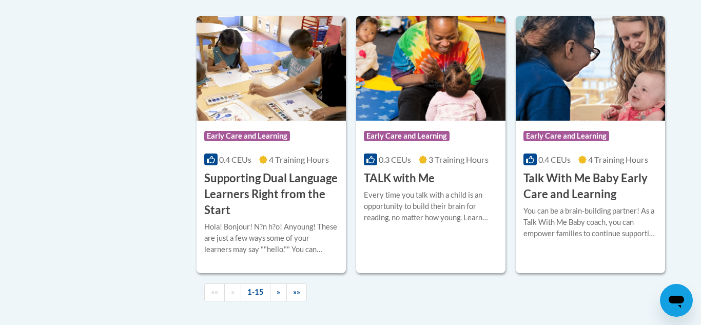
scroll to position [1493, 0]
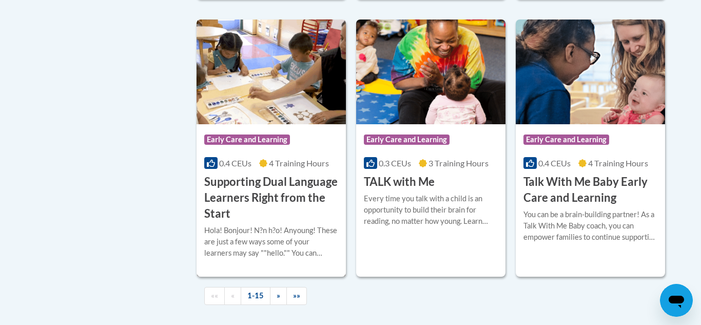
click at [278, 207] on h3 "Supporting Dual Language Learners Right from the Start" at bounding box center [271, 197] width 134 height 47
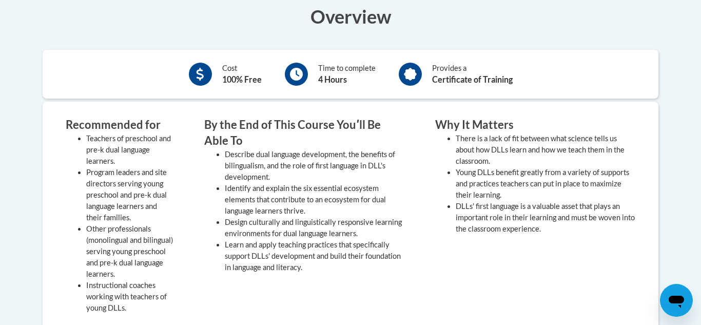
scroll to position [355, 0]
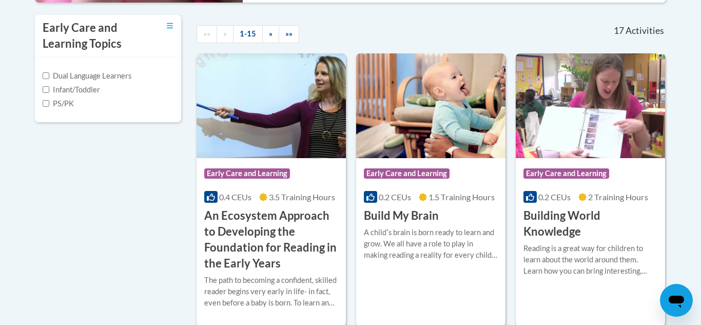
scroll to position [349, 0]
click at [46, 92] on label "Infant/Toddler" at bounding box center [71, 89] width 57 height 11
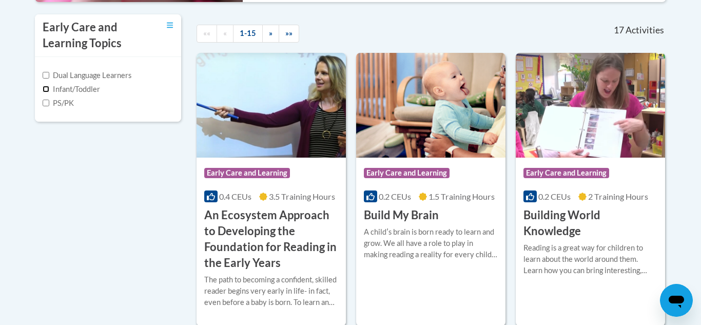
click at [46, 92] on input "Infant/Toddler" at bounding box center [46, 89] width 7 height 7
checkbox input "true"
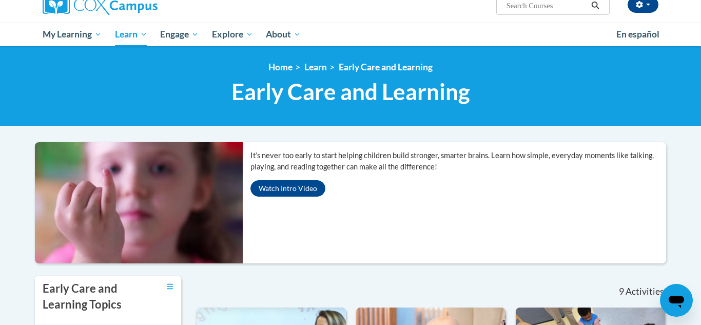
scroll to position [86, 0]
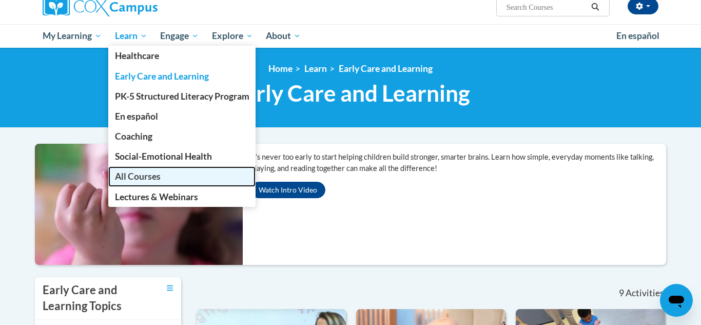
click at [154, 179] on span "All Courses" at bounding box center [138, 176] width 46 height 11
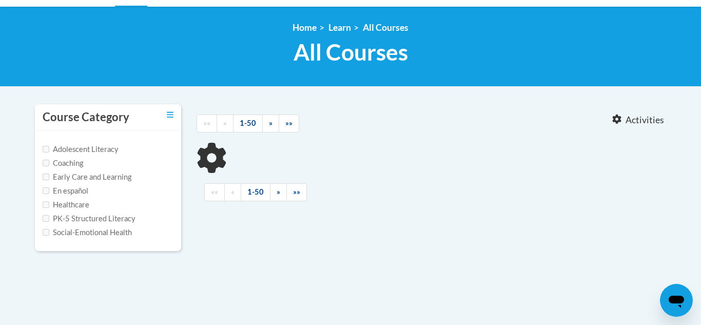
scroll to position [129, 0]
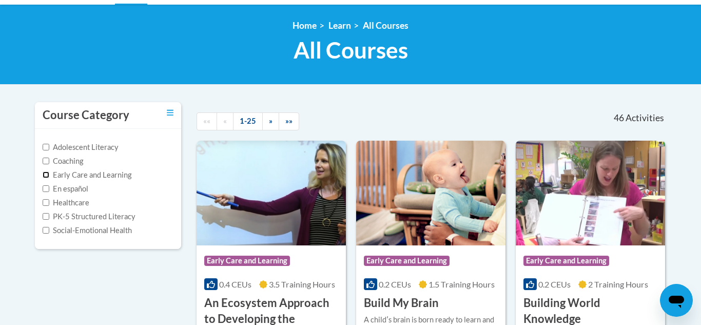
click at [46, 175] on input "Early Care and Learning" at bounding box center [46, 174] width 7 height 7
checkbox input "true"
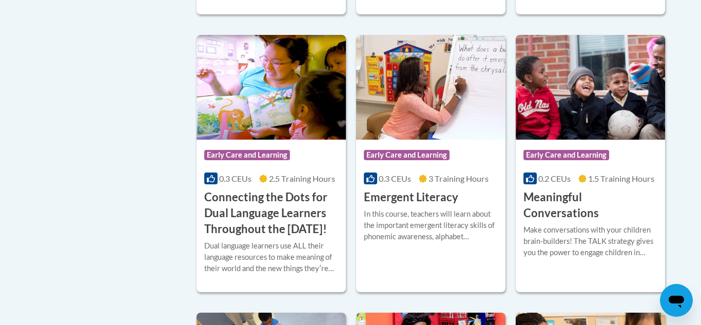
scroll to position [521, 0]
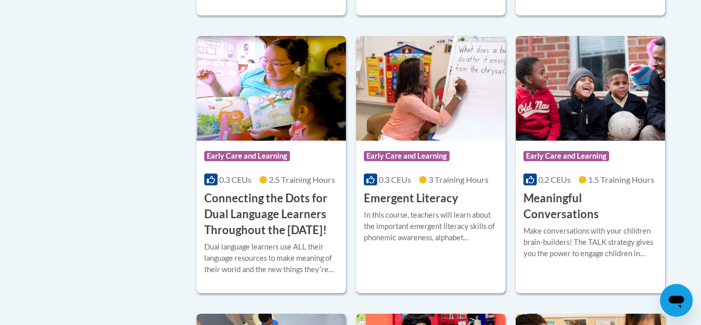
click at [404, 113] on img at bounding box center [430, 88] width 149 height 105
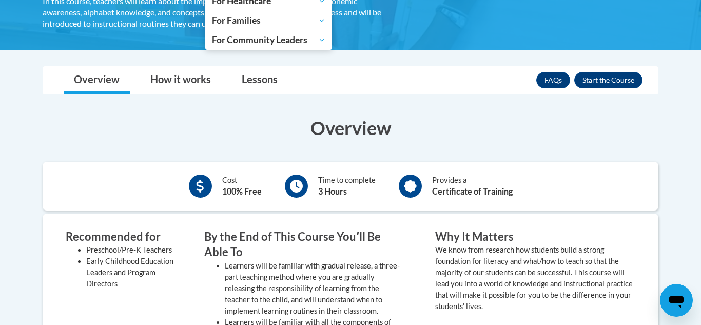
scroll to position [221, 0]
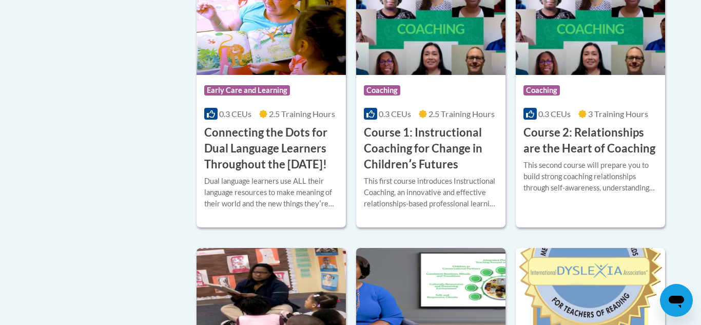
scroll to position [594, 0]
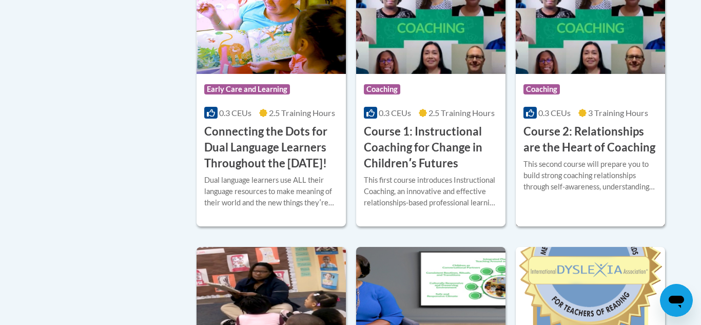
click at [576, 146] on h3 "Course 2: Relationships are the Heart of Coaching" at bounding box center [590, 140] width 134 height 32
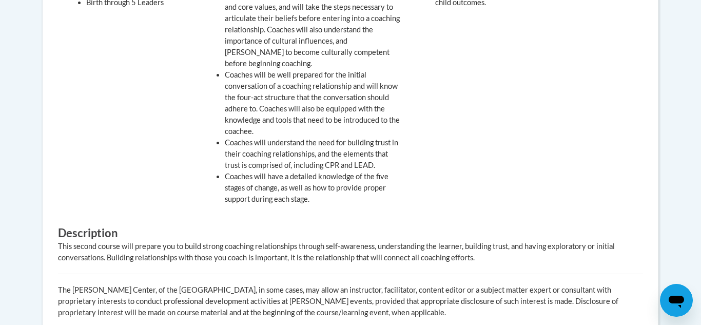
scroll to position [530, 0]
